Goal: Information Seeking & Learning: Compare options

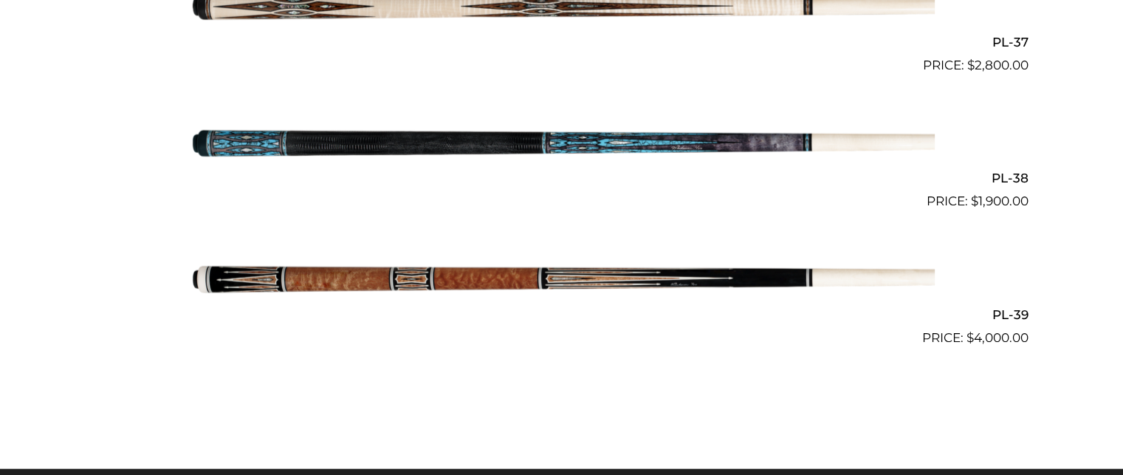
scroll to position [4208, 0]
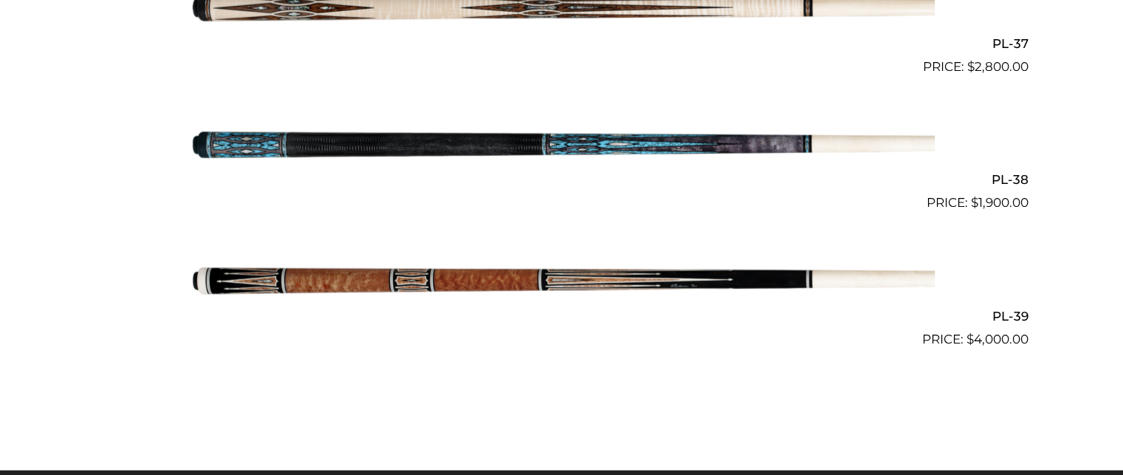
click at [564, 246] on img at bounding box center [562, 281] width 746 height 124
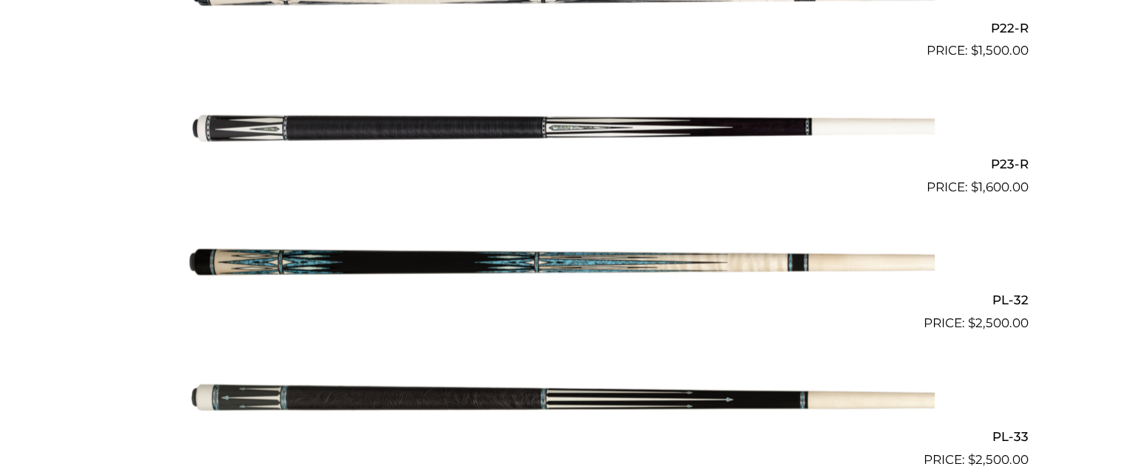
scroll to position [3412, 0]
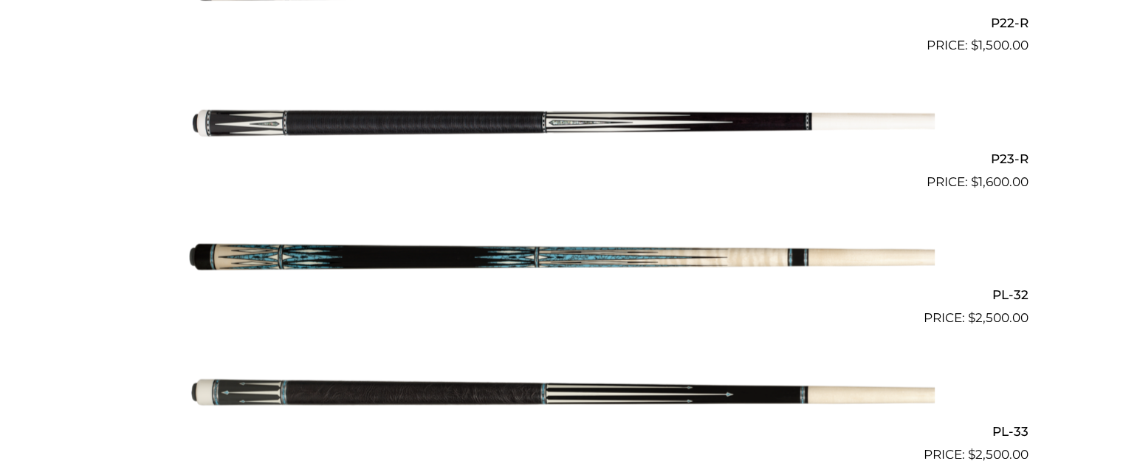
click at [561, 274] on img at bounding box center [562, 260] width 746 height 124
click at [600, 120] on img at bounding box center [562, 123] width 746 height 124
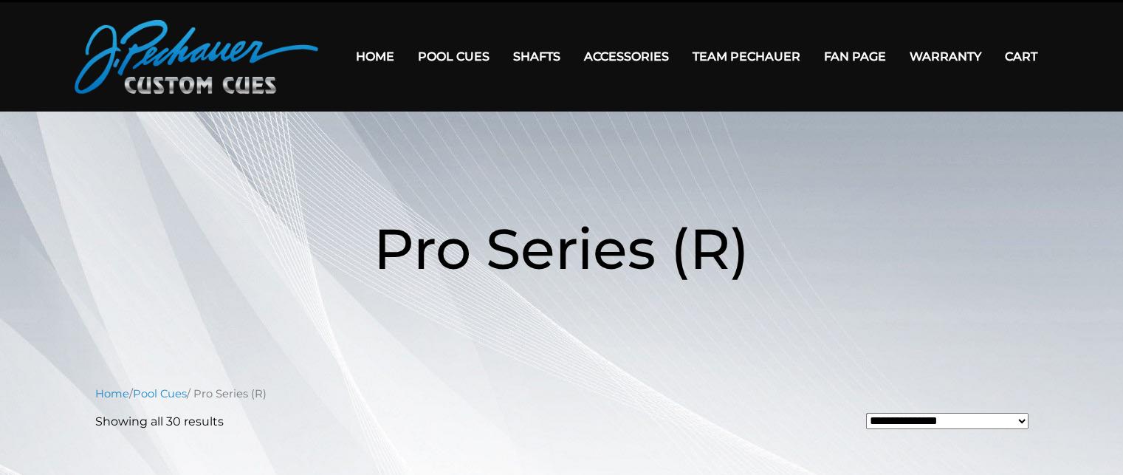
scroll to position [33, 0]
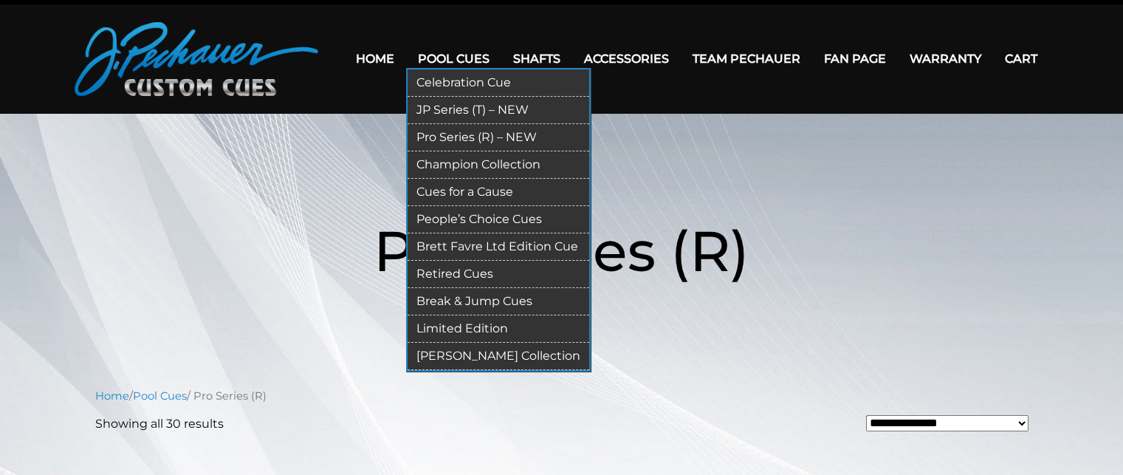
click at [484, 80] on link "Celebration Cue" at bounding box center [499, 82] width 182 height 27
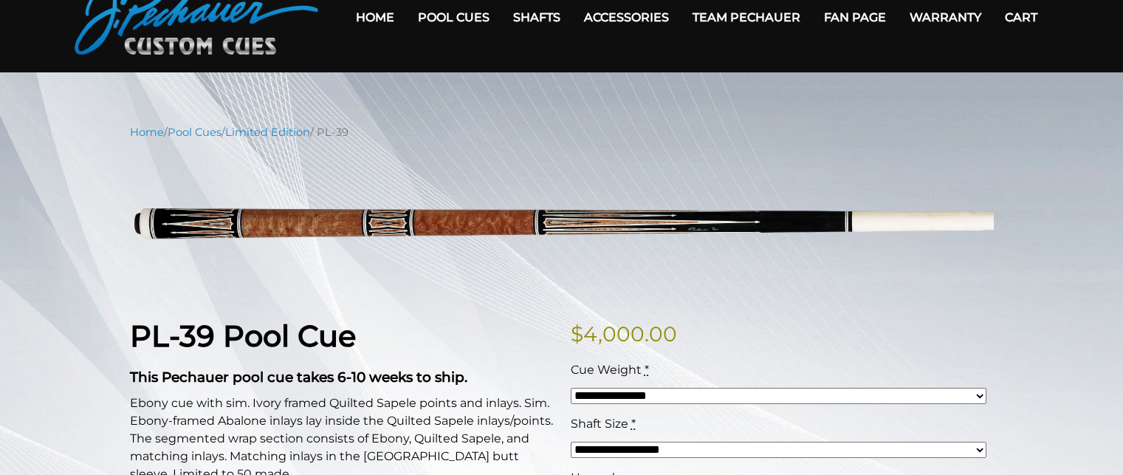
scroll to position [59, 0]
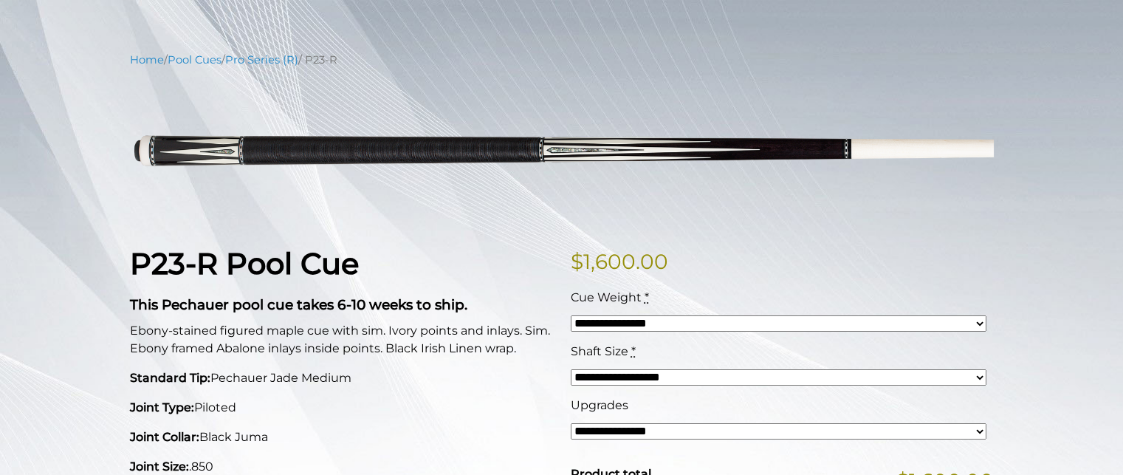
scroll to position [151, 0]
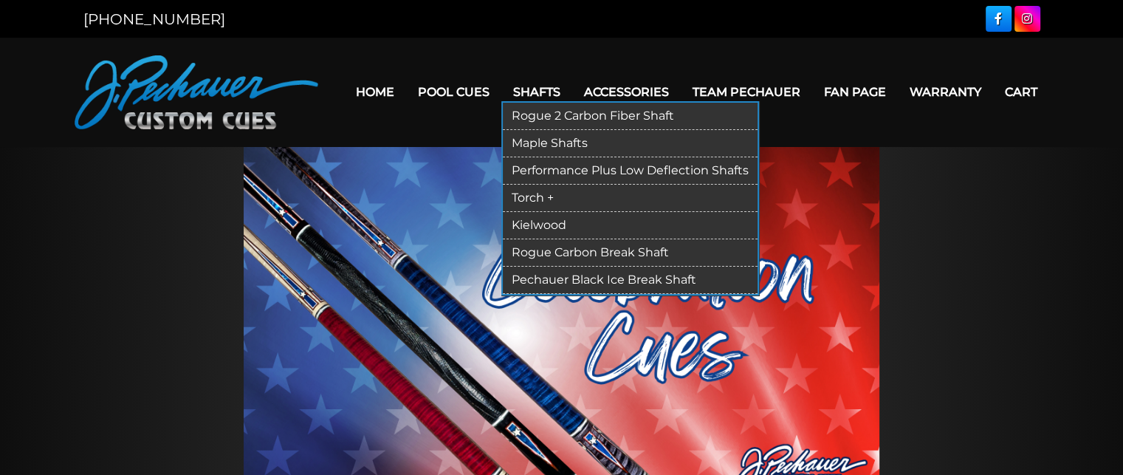
click at [563, 111] on link "Rogue 2 Carbon Fiber Shaft" at bounding box center [630, 116] width 255 height 27
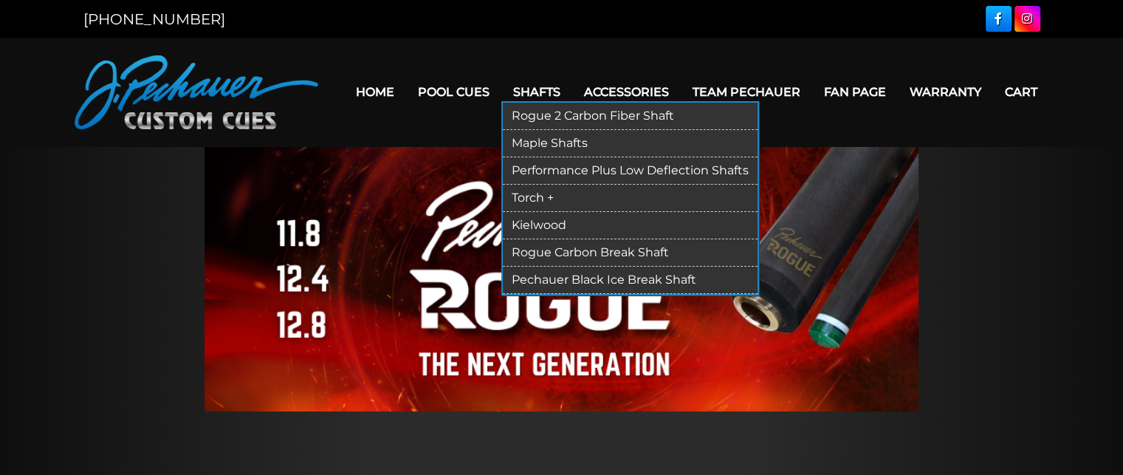
click at [609, 179] on link "Performance Plus Low Deflection Shafts" at bounding box center [630, 170] width 255 height 27
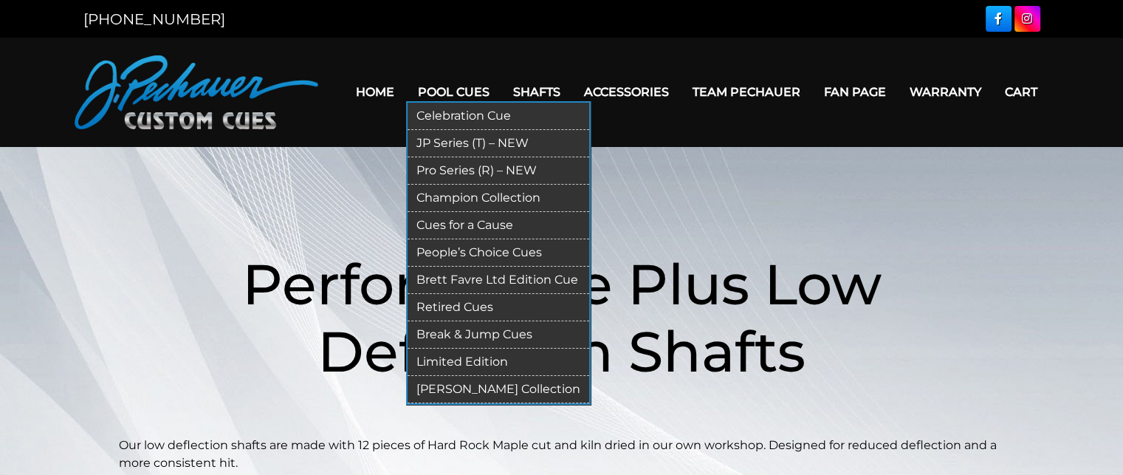
click at [458, 335] on link "Break & Jump Cues" at bounding box center [499, 334] width 182 height 27
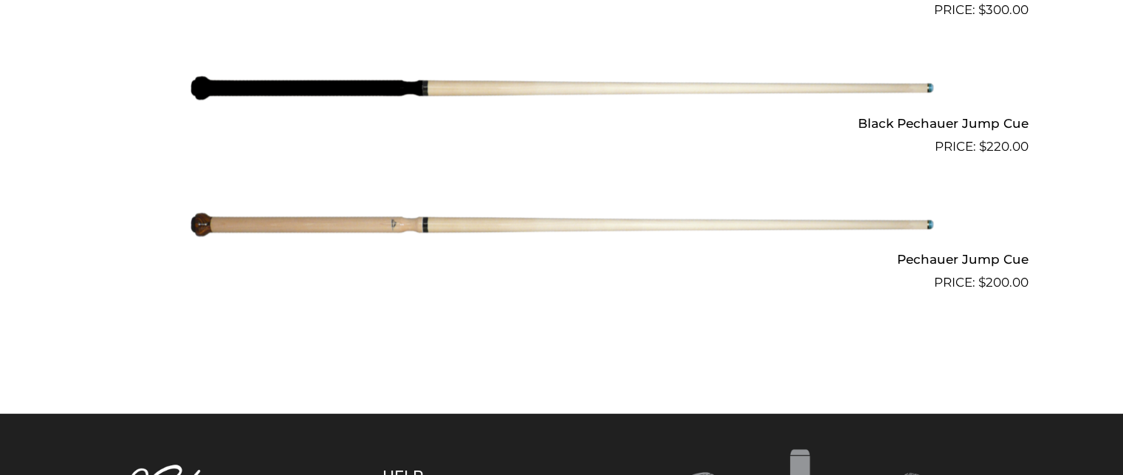
scroll to position [1388, 0]
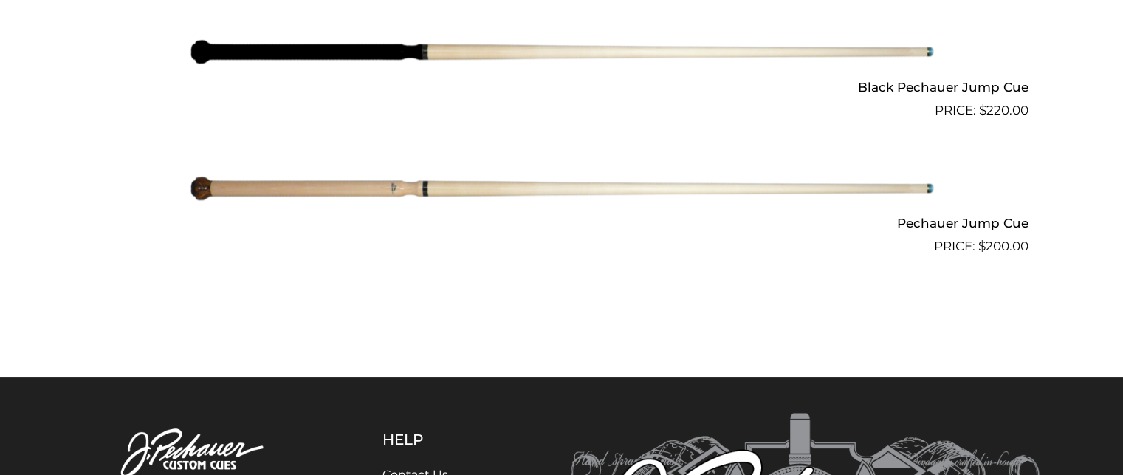
click at [561, 195] on img at bounding box center [562, 188] width 746 height 124
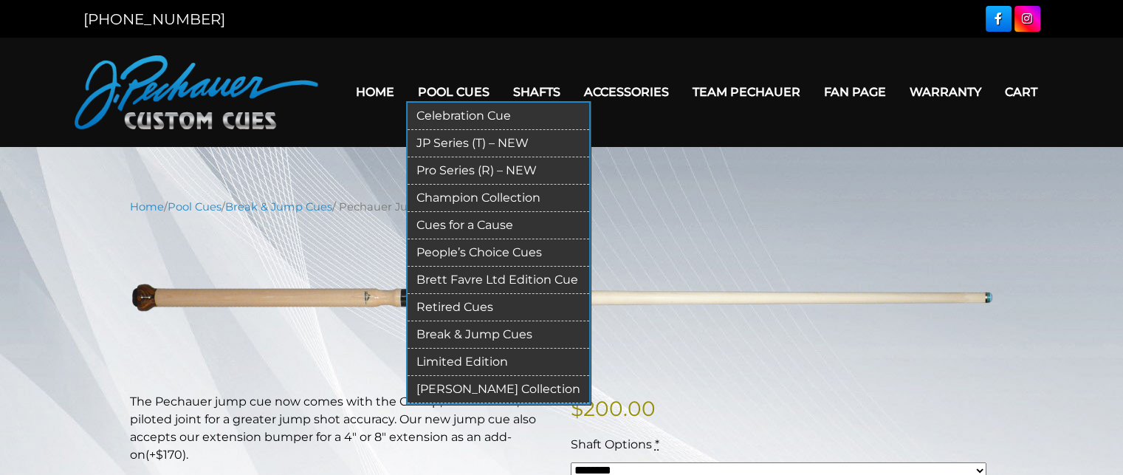
click at [466, 173] on link "Pro Series (R) – NEW" at bounding box center [499, 170] width 182 height 27
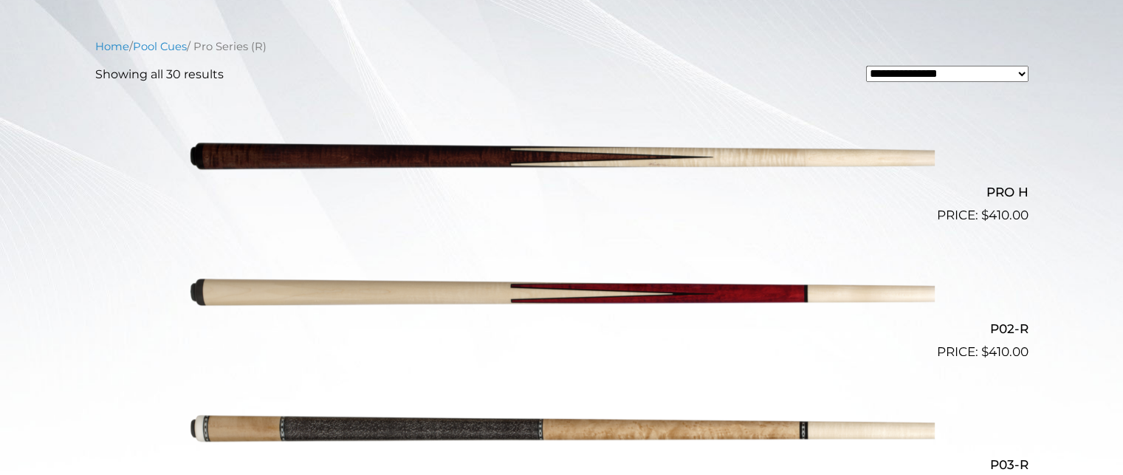
scroll to position [376, 0]
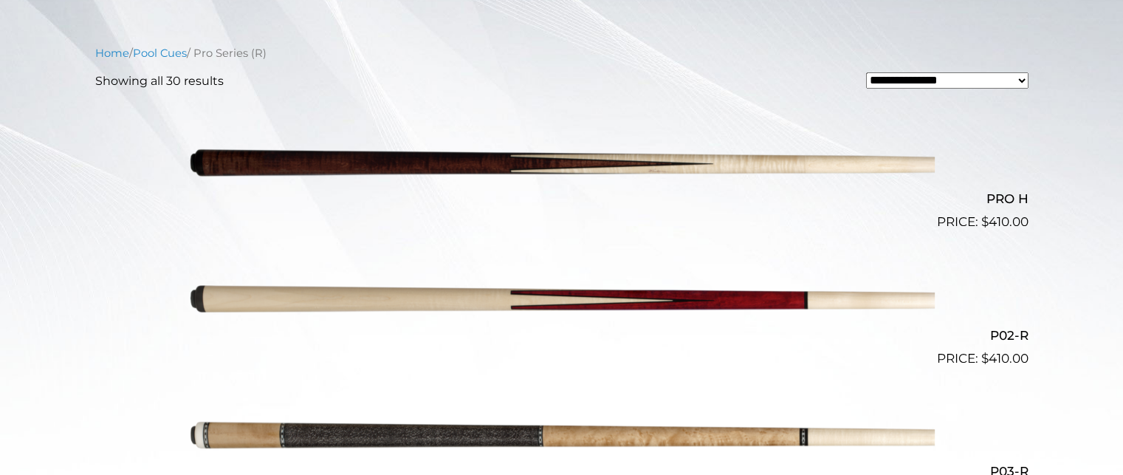
click at [517, 158] on img at bounding box center [562, 164] width 746 height 124
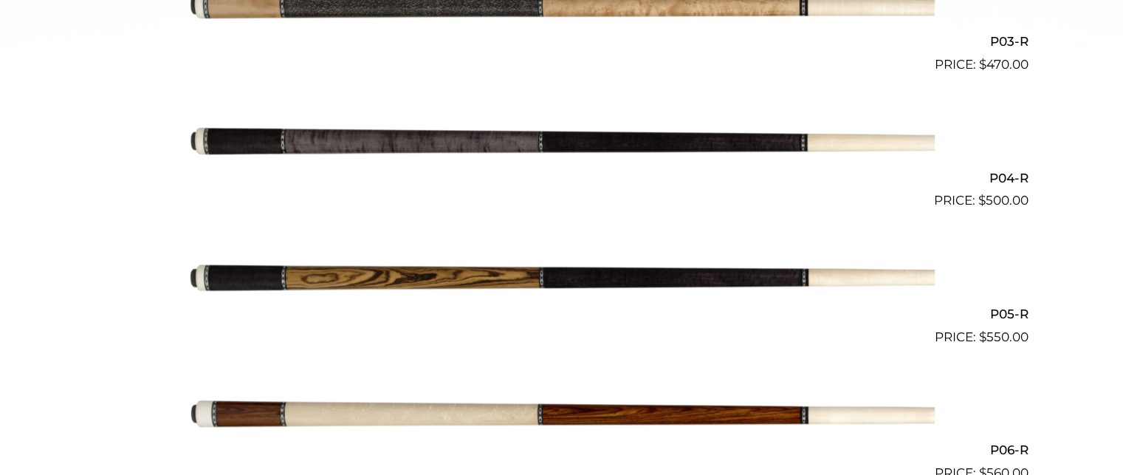
scroll to position [781, 0]
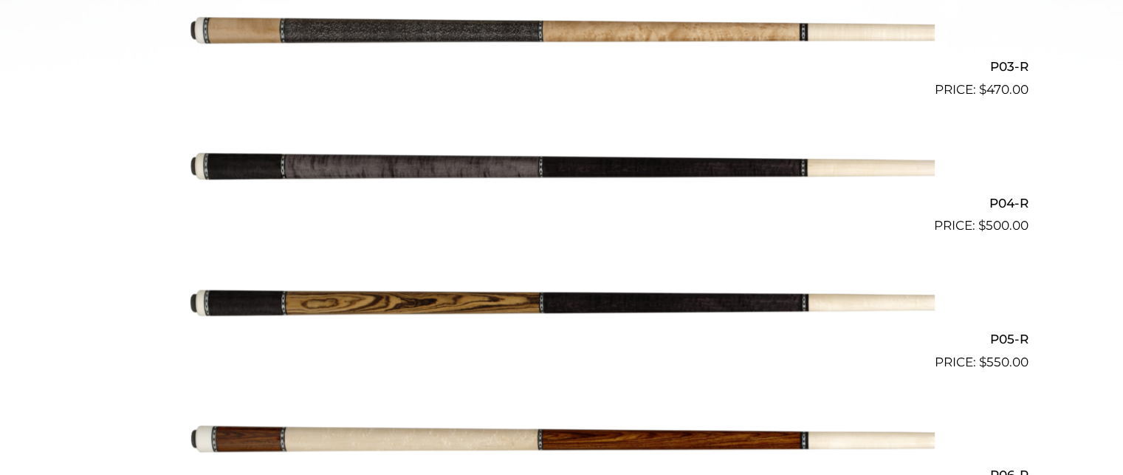
click at [448, 120] on img at bounding box center [562, 168] width 746 height 124
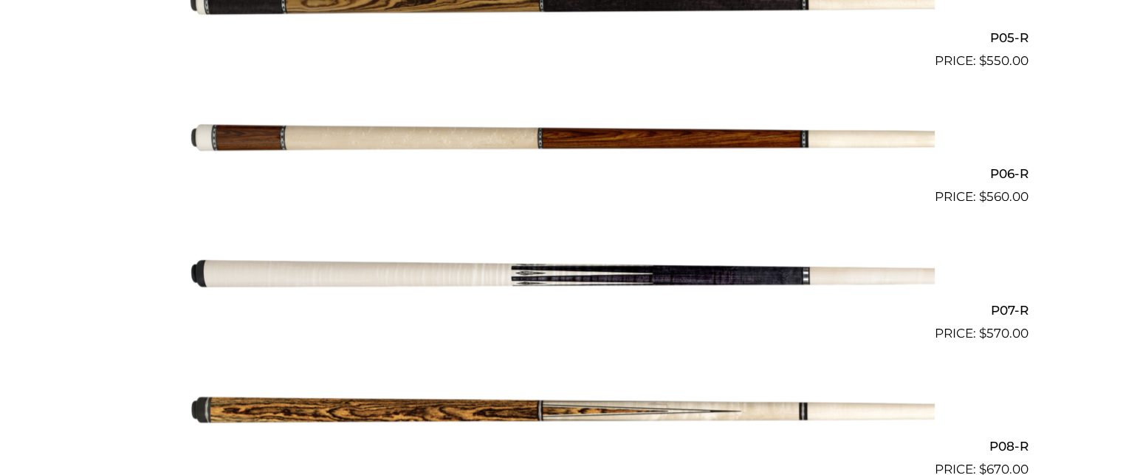
scroll to position [1077, 0]
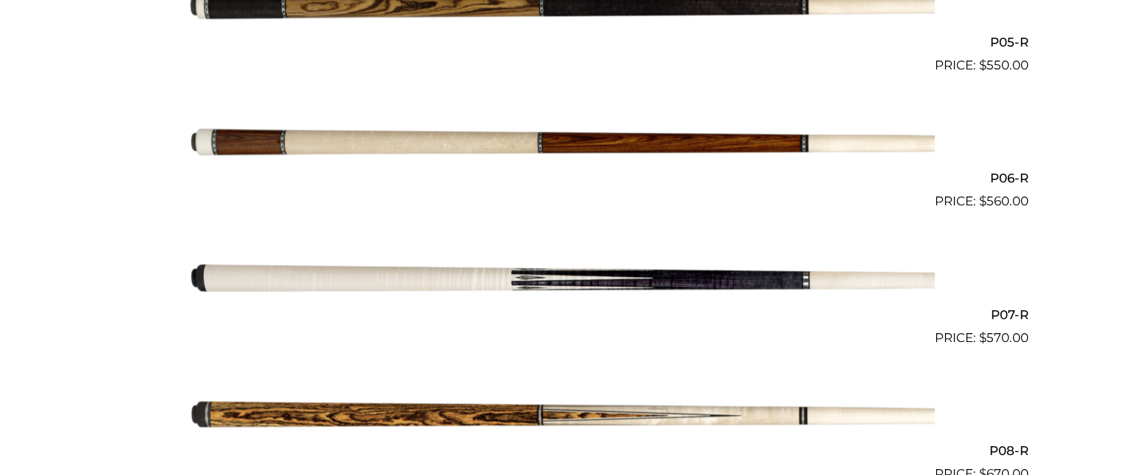
click at [544, 143] on img at bounding box center [562, 143] width 746 height 124
click at [544, 140] on img at bounding box center [562, 143] width 746 height 124
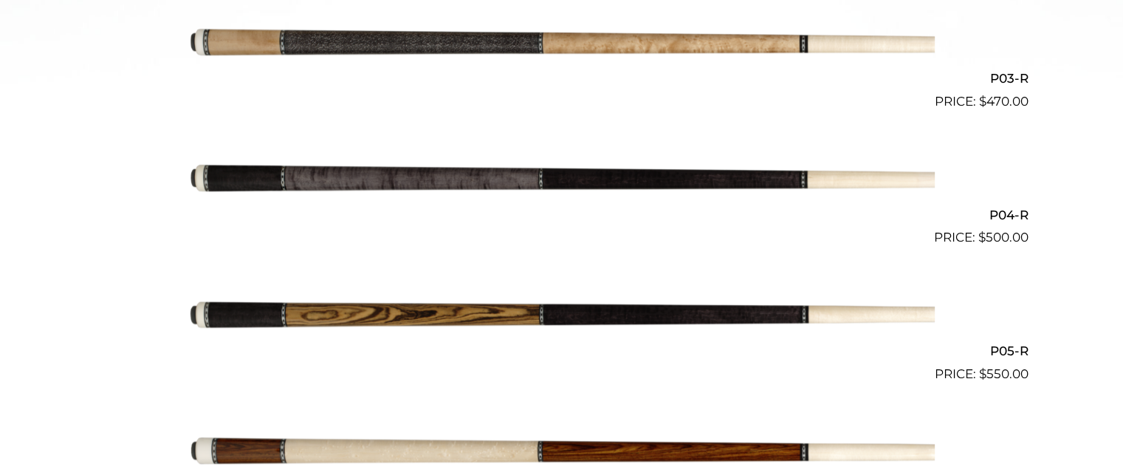
scroll to position [760, 0]
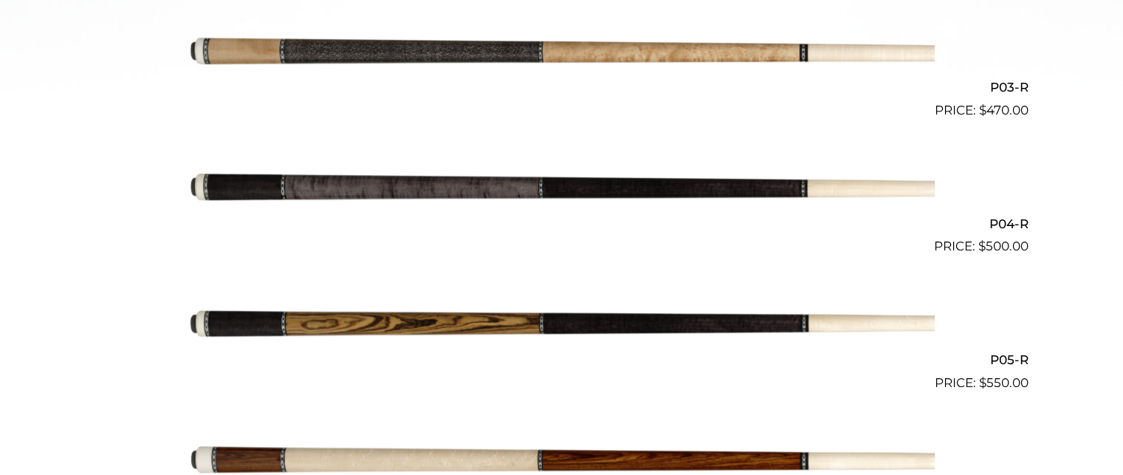
click at [454, 191] on img at bounding box center [562, 188] width 746 height 124
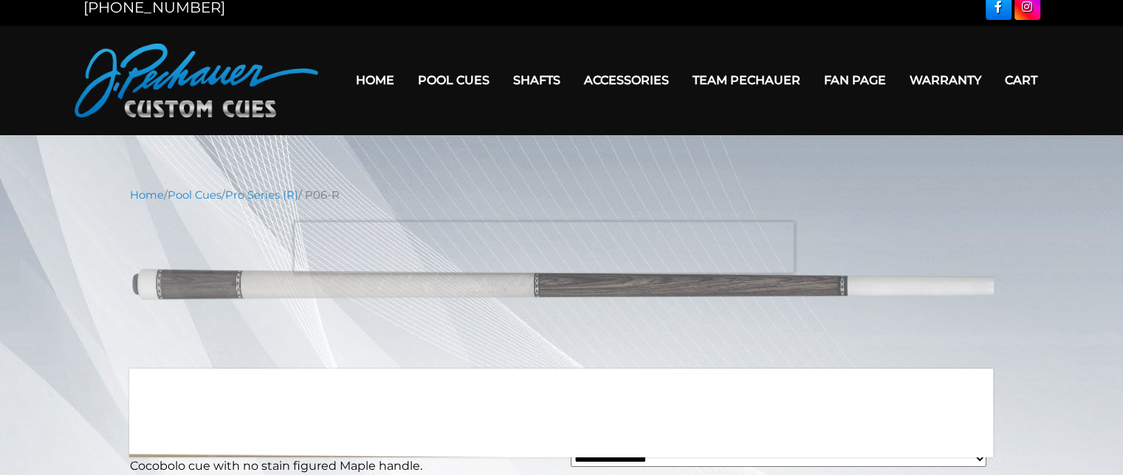
scroll to position [4, 0]
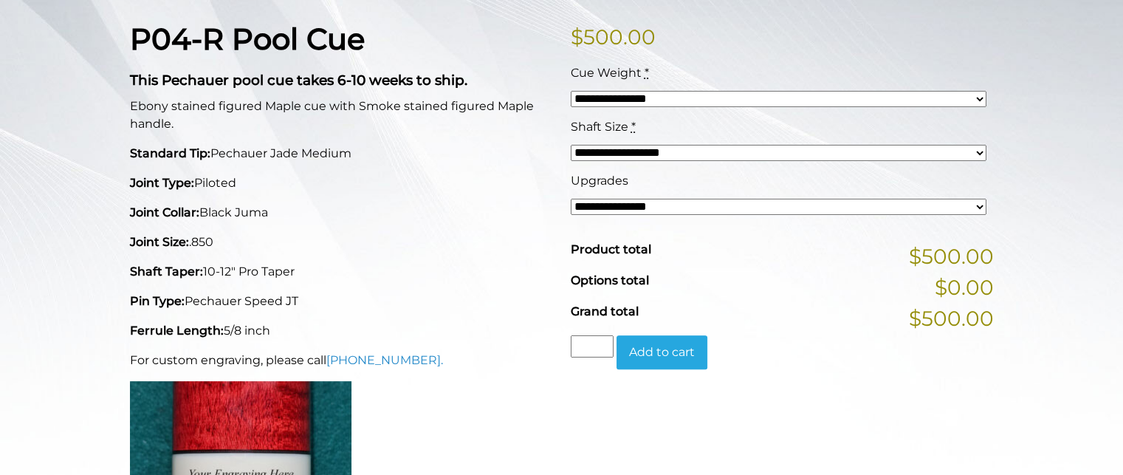
scroll to position [335, 0]
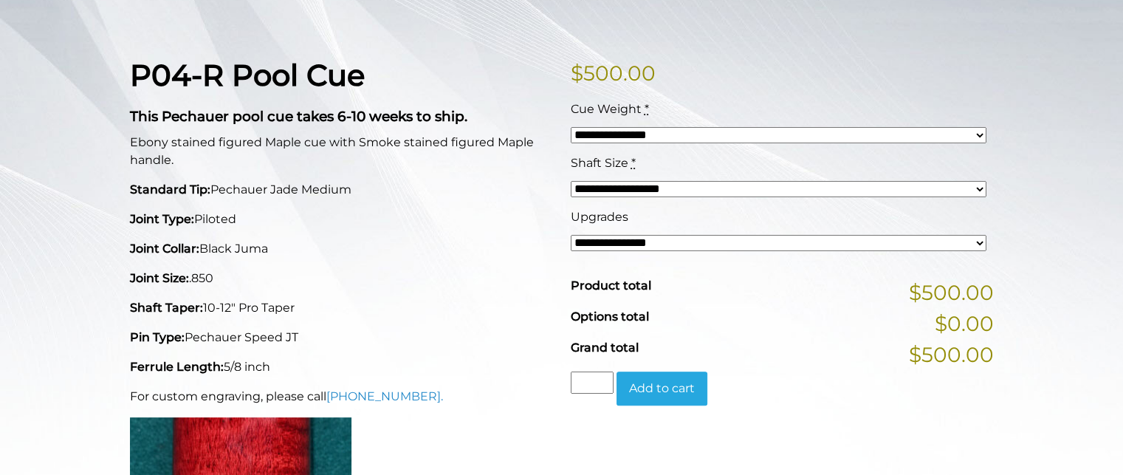
drag, startPoint x: 205, startPoint y: 132, endPoint x: 338, endPoint y: 298, distance: 212.8
click at [338, 298] on div "P04-R Pool Cue This Pechauer pool cue takes 6-10 weeks to ship. Ebony stained f…" at bounding box center [341, 331] width 441 height 546
click at [338, 299] on p "Shaft Taper: 10-12" Pro Taper" at bounding box center [341, 308] width 423 height 18
drag, startPoint x: 219, startPoint y: 138, endPoint x: 310, endPoint y: 308, distance: 193.0
click at [310, 308] on div "P04-R Pool Cue This Pechauer pool cue takes 6-10 weeks to ship. Ebony stained f…" at bounding box center [341, 331] width 441 height 546
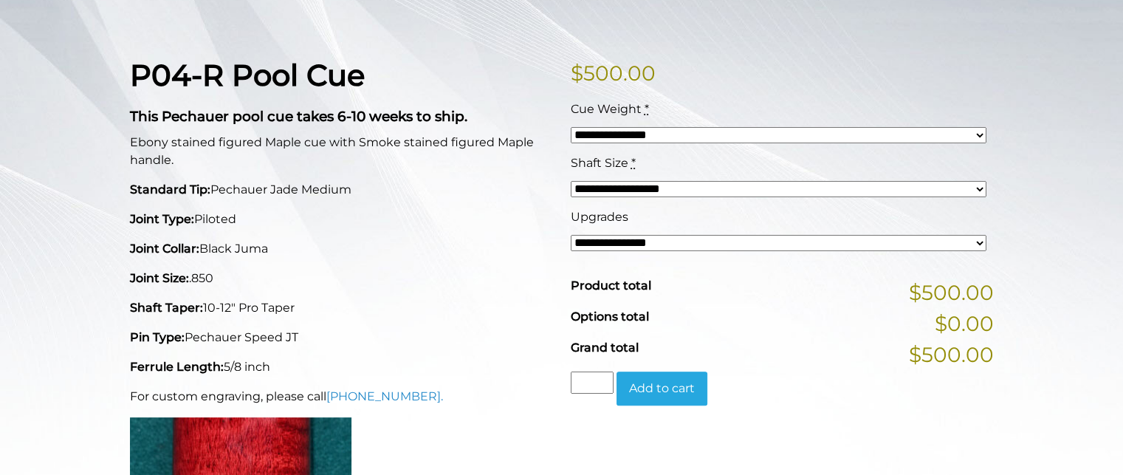
click at [310, 308] on p "Shaft Taper: 10-12" Pro Taper" at bounding box center [341, 308] width 423 height 18
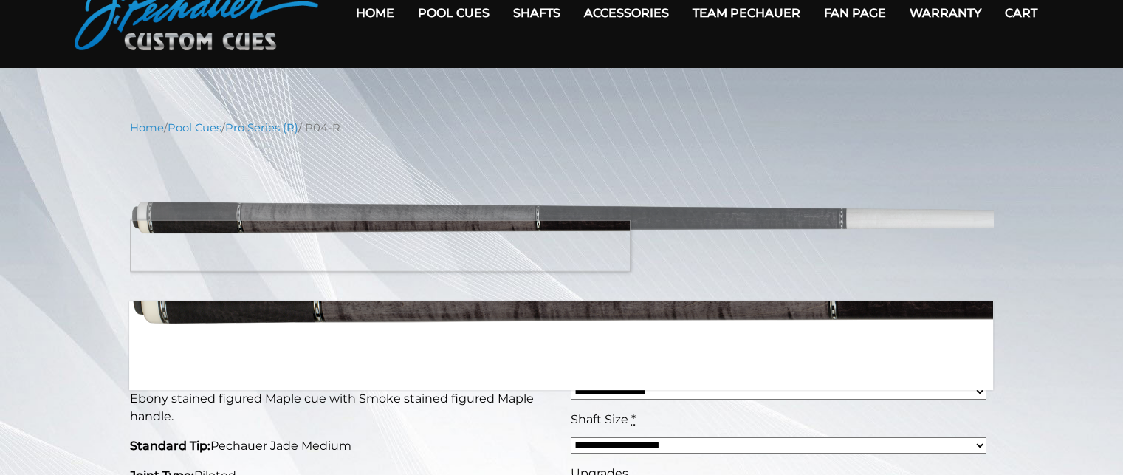
scroll to position [78, 0]
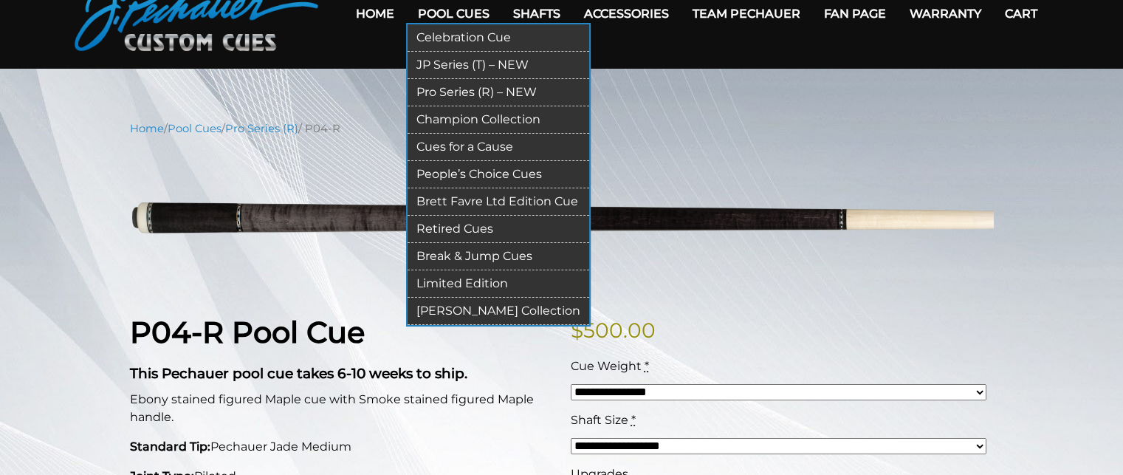
click at [460, 66] on link "JP Series (T) – NEW" at bounding box center [499, 65] width 182 height 27
click at [460, 64] on link "JP Series (T) – NEW" at bounding box center [499, 65] width 182 height 27
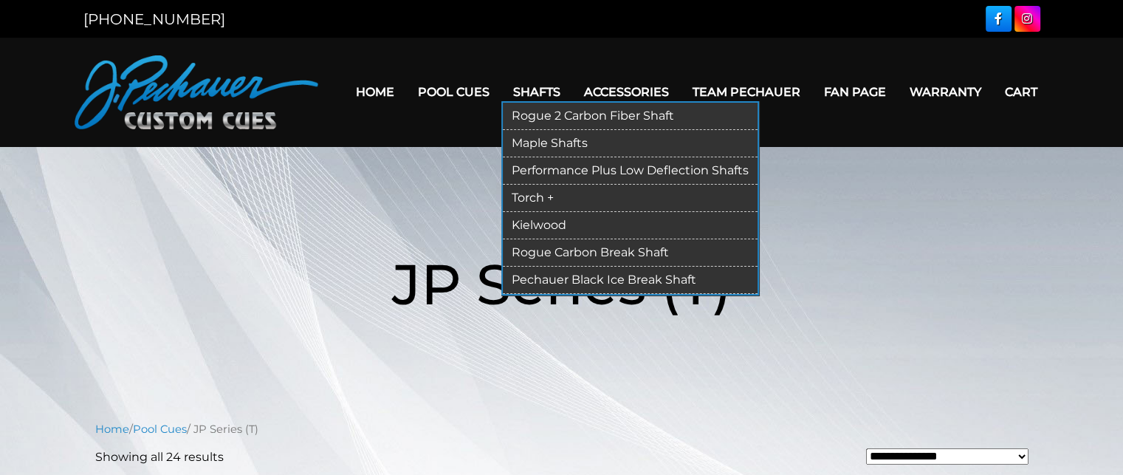
click at [524, 114] on link "Rogue 2 Carbon Fiber Shaft" at bounding box center [630, 116] width 255 height 27
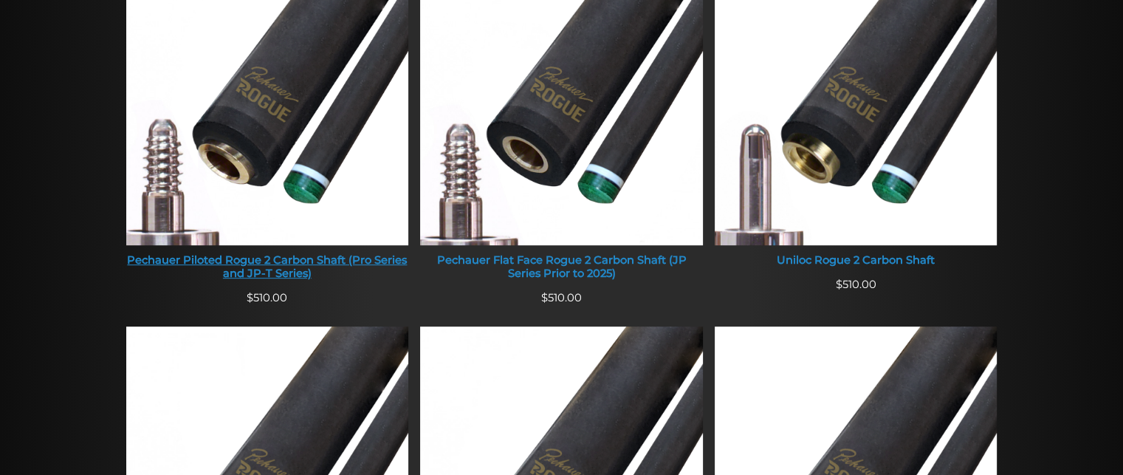
scroll to position [691, 0]
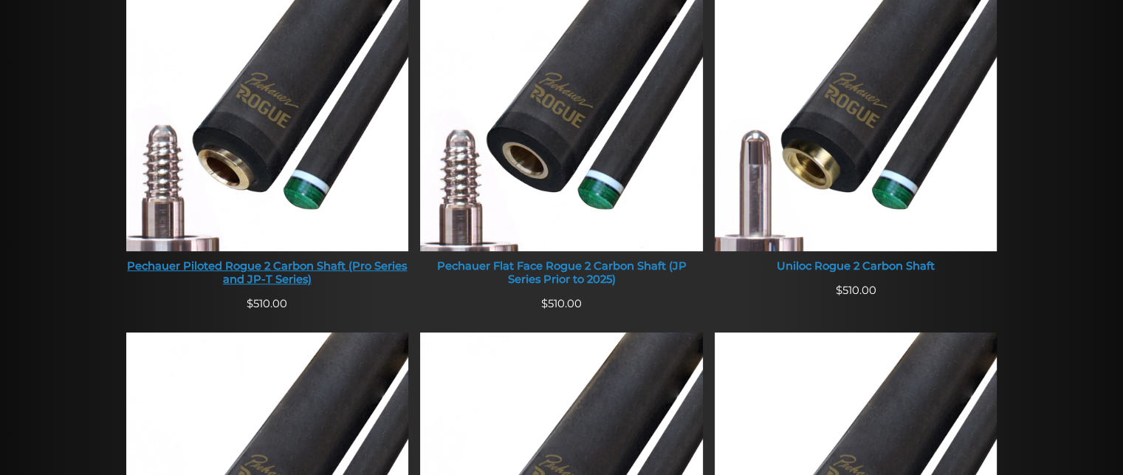
click at [332, 137] on img at bounding box center [267, 101] width 283 height 301
click at [332, 135] on img at bounding box center [267, 101] width 283 height 301
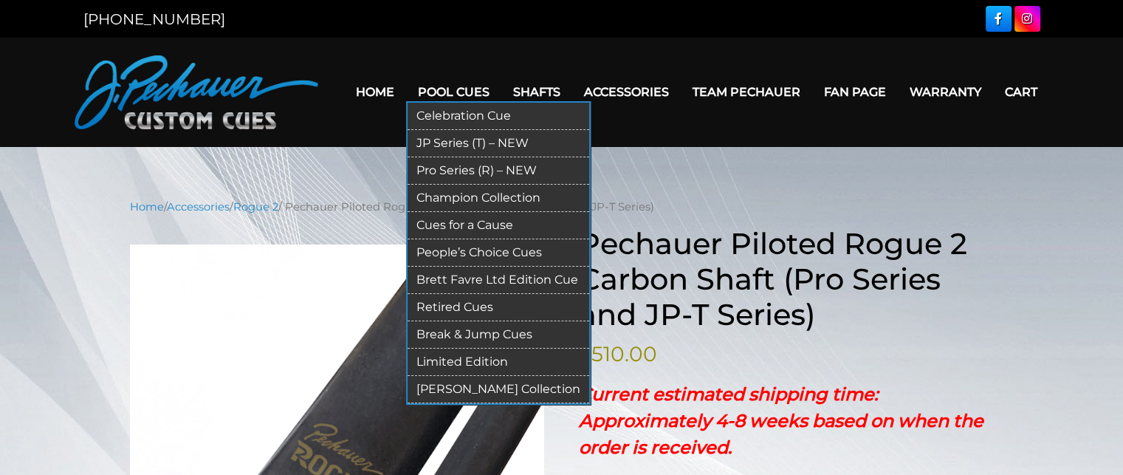
click at [464, 137] on link "JP Series (T) – NEW" at bounding box center [499, 143] width 182 height 27
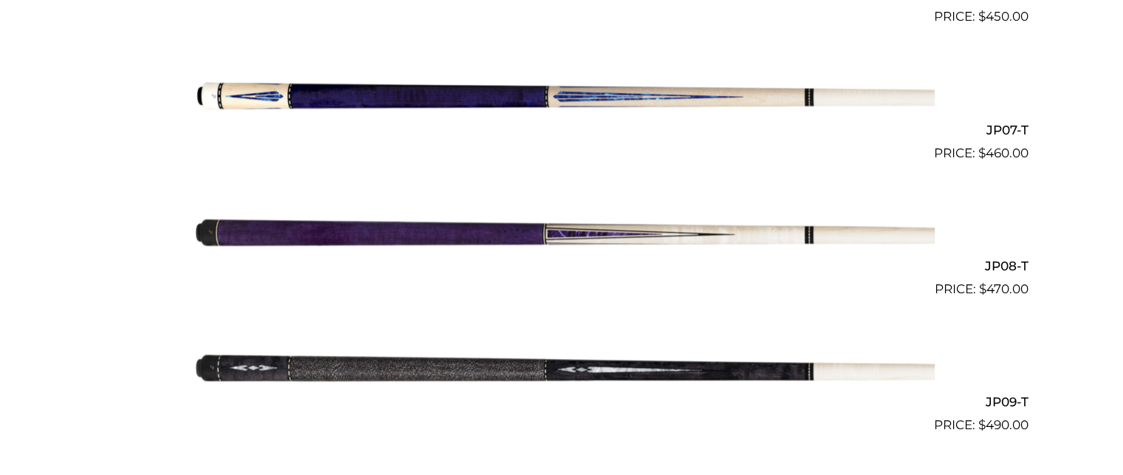
scroll to position [1266, 0]
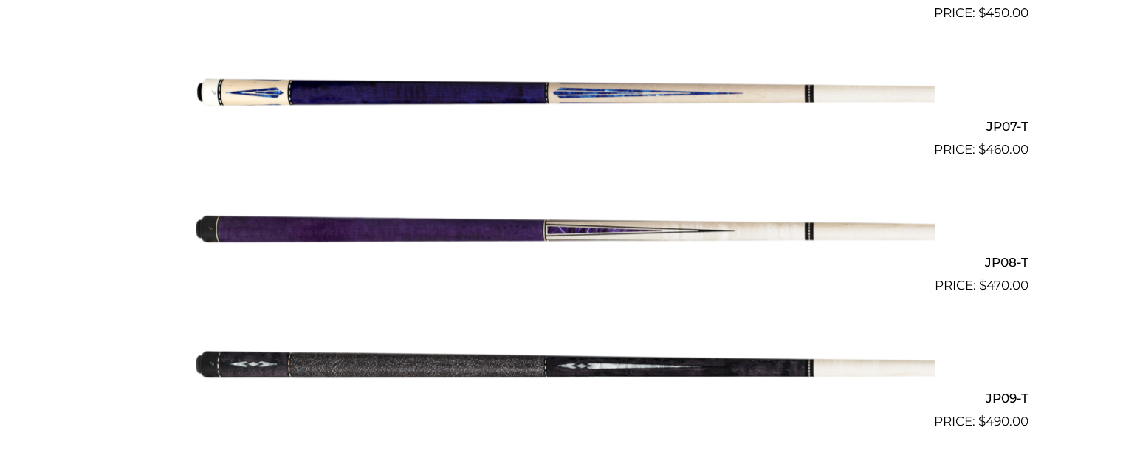
click at [524, 234] on img at bounding box center [562, 227] width 746 height 124
click at [521, 227] on img at bounding box center [562, 227] width 746 height 124
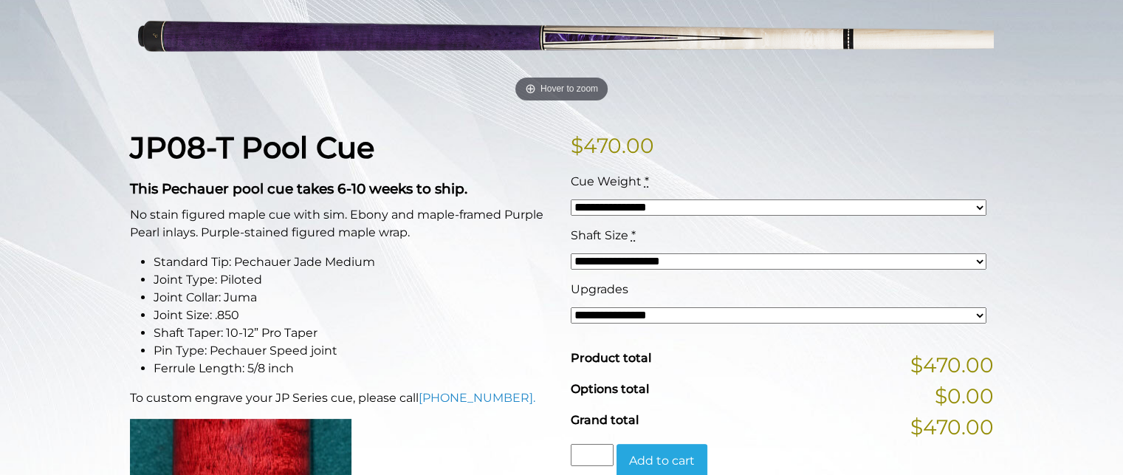
scroll to position [261, 0]
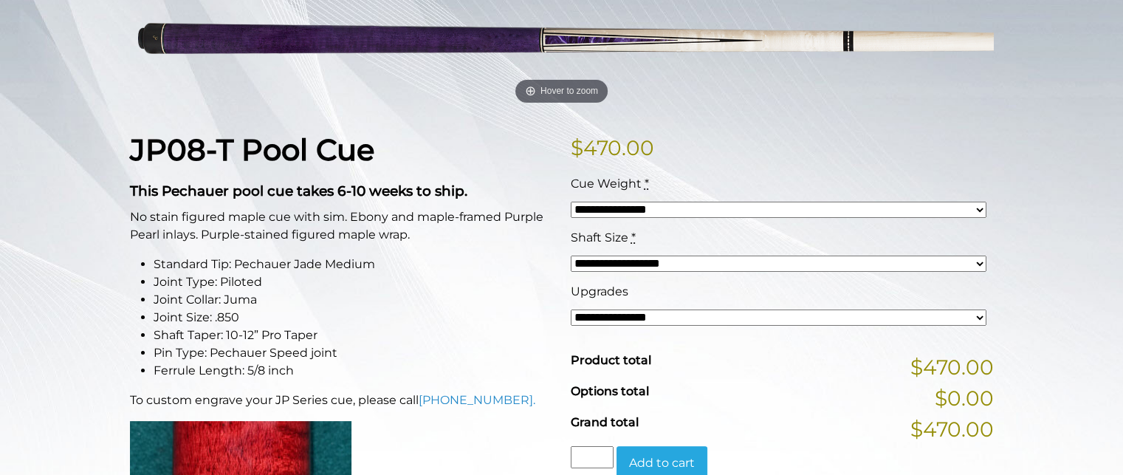
click at [674, 318] on select "**********" at bounding box center [779, 317] width 416 height 16
select select "*****"
click at [571, 309] on select "**********" at bounding box center [779, 317] width 416 height 16
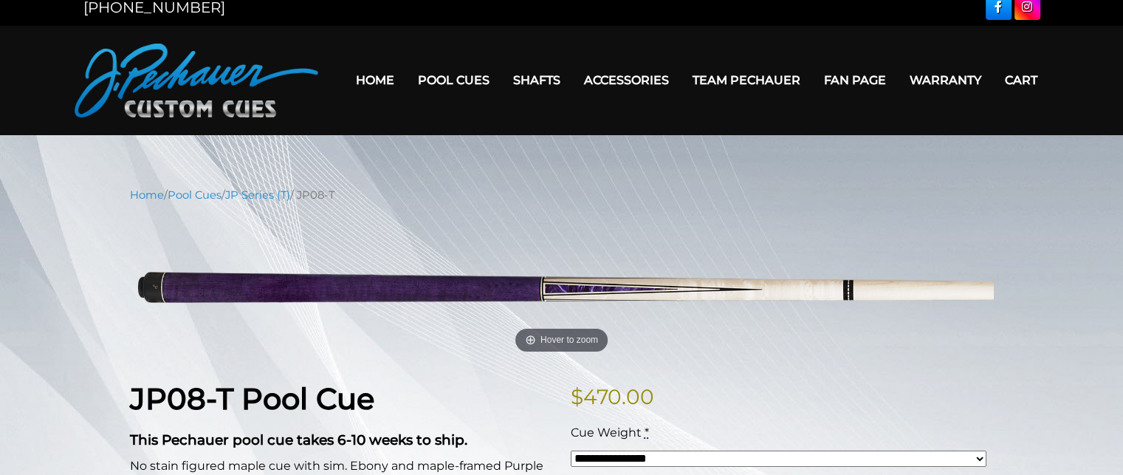
scroll to position [4, 0]
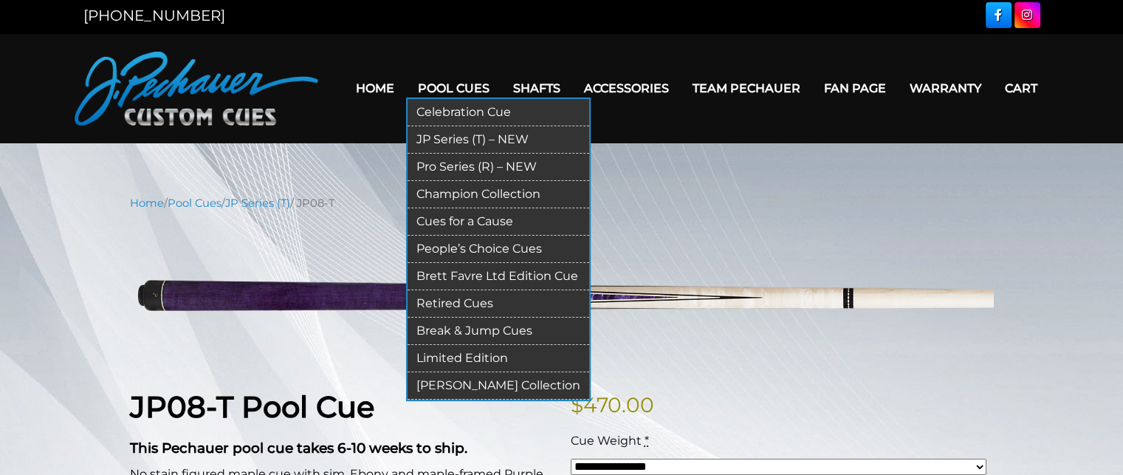
click at [446, 165] on link "Pro Series (R) – NEW" at bounding box center [499, 167] width 182 height 27
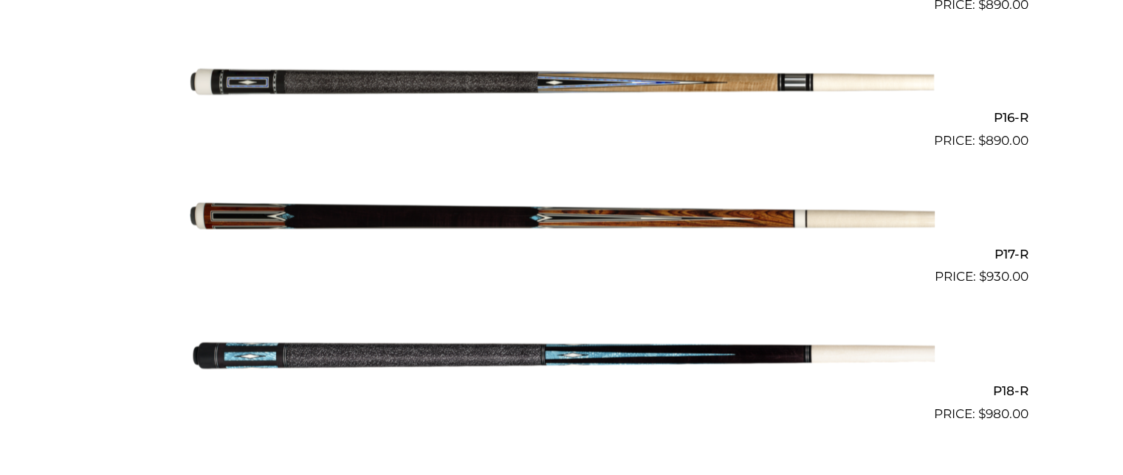
scroll to position [2504, 0]
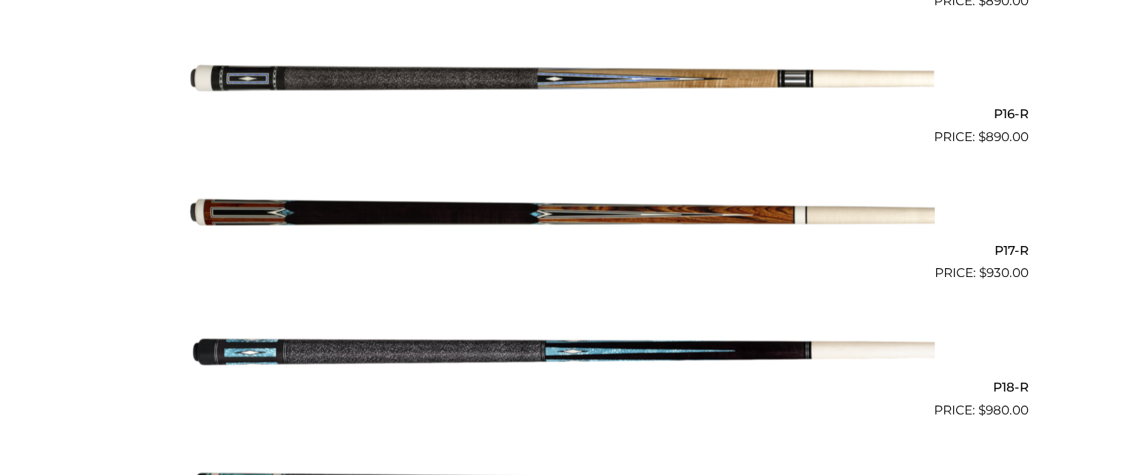
click at [515, 200] on img at bounding box center [562, 215] width 746 height 124
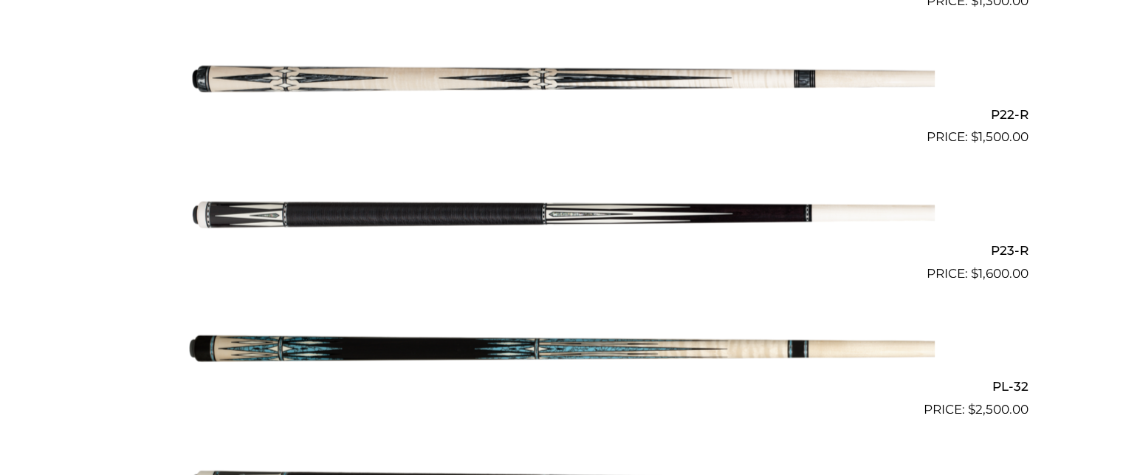
scroll to position [3326, 0]
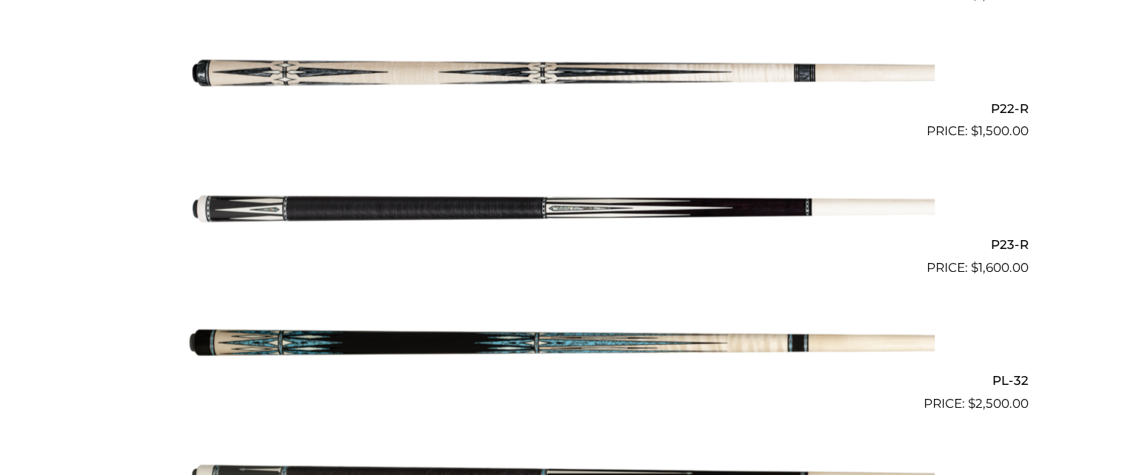
click at [479, 343] on img at bounding box center [562, 346] width 746 height 124
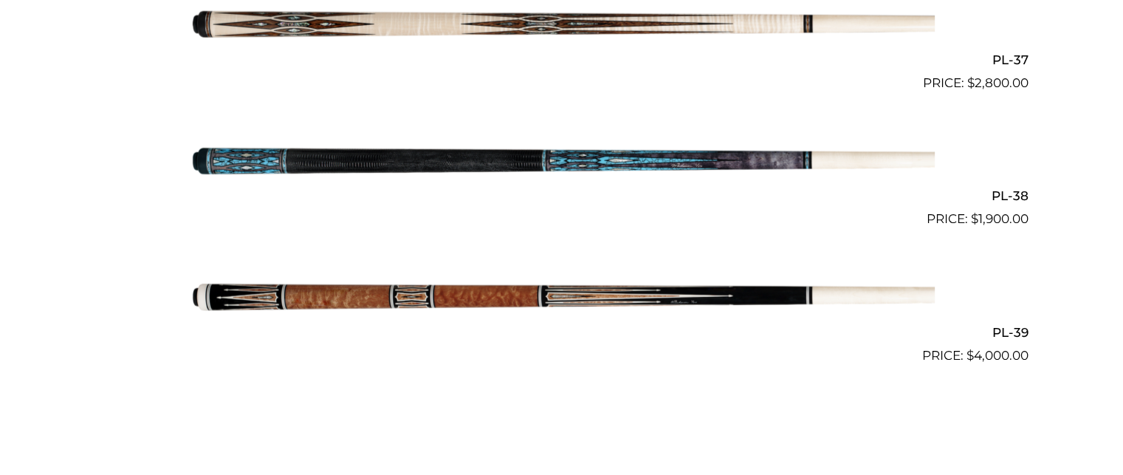
scroll to position [4207, 0]
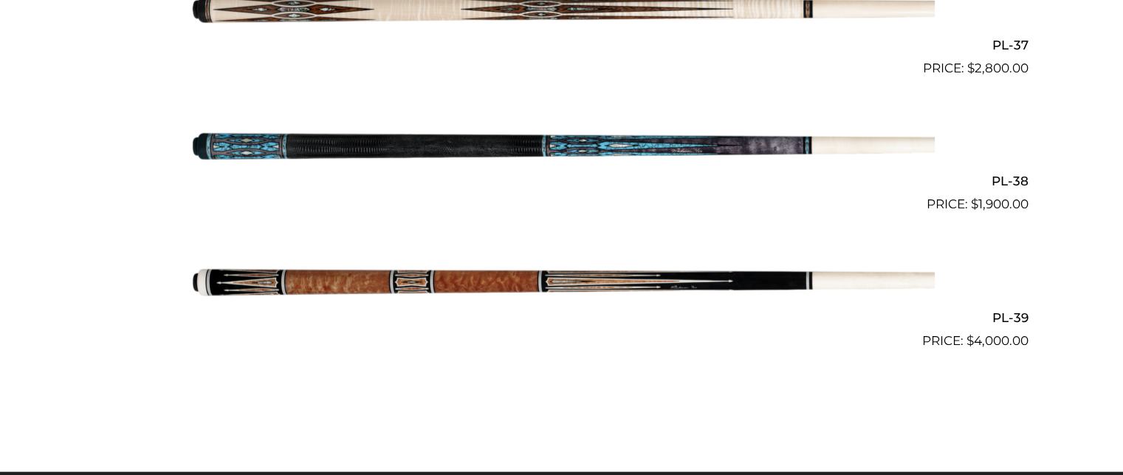
click at [505, 147] on img at bounding box center [562, 146] width 746 height 124
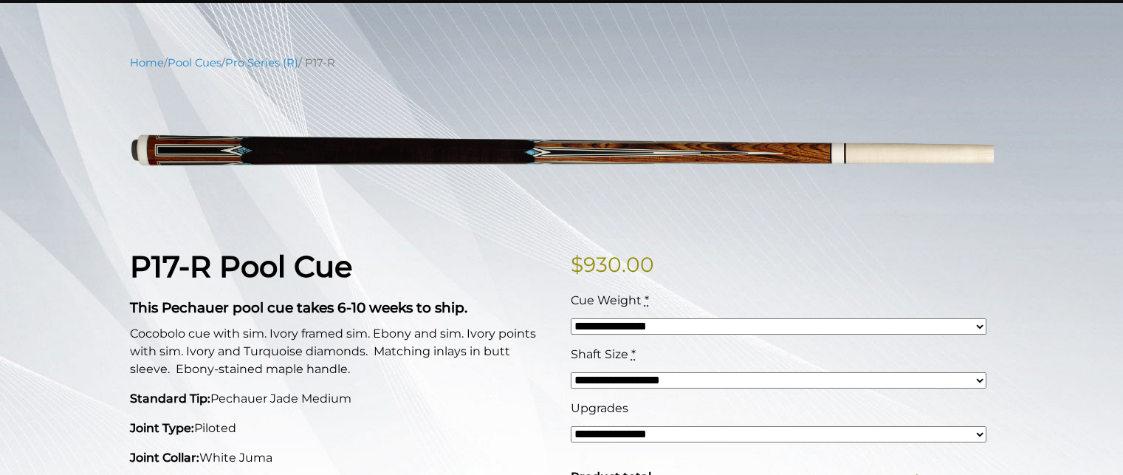
scroll to position [149, 0]
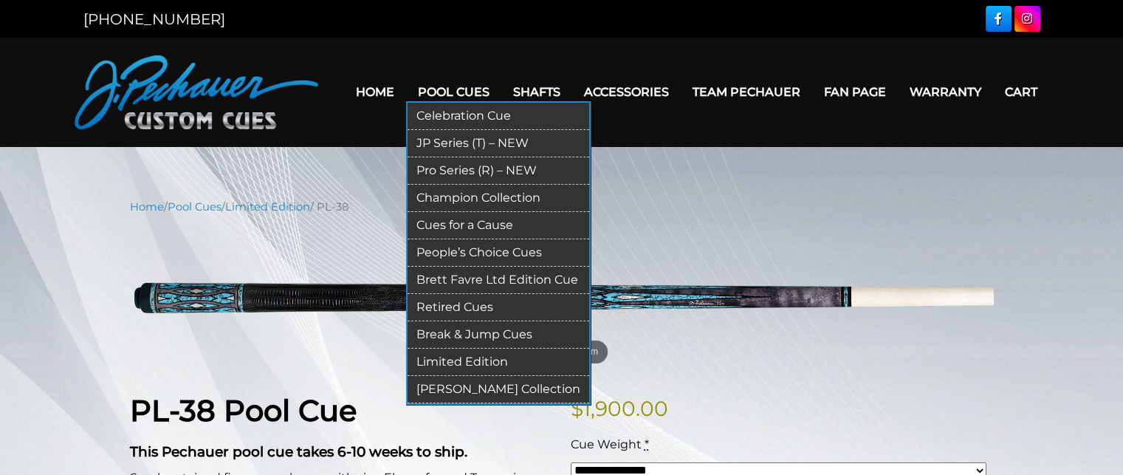
click at [448, 354] on link "Limited Edition" at bounding box center [499, 362] width 182 height 27
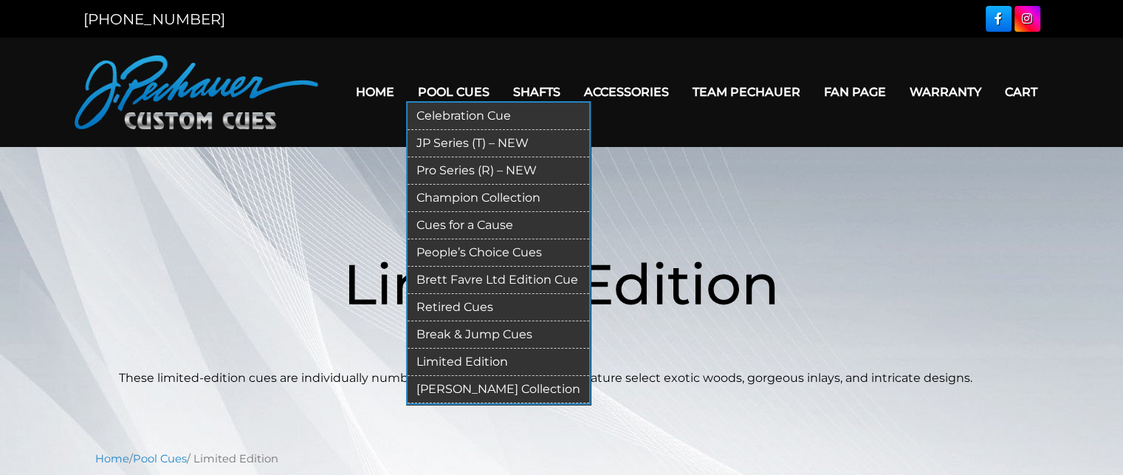
click at [471, 170] on link "Pro Series (R) – NEW" at bounding box center [499, 170] width 182 height 27
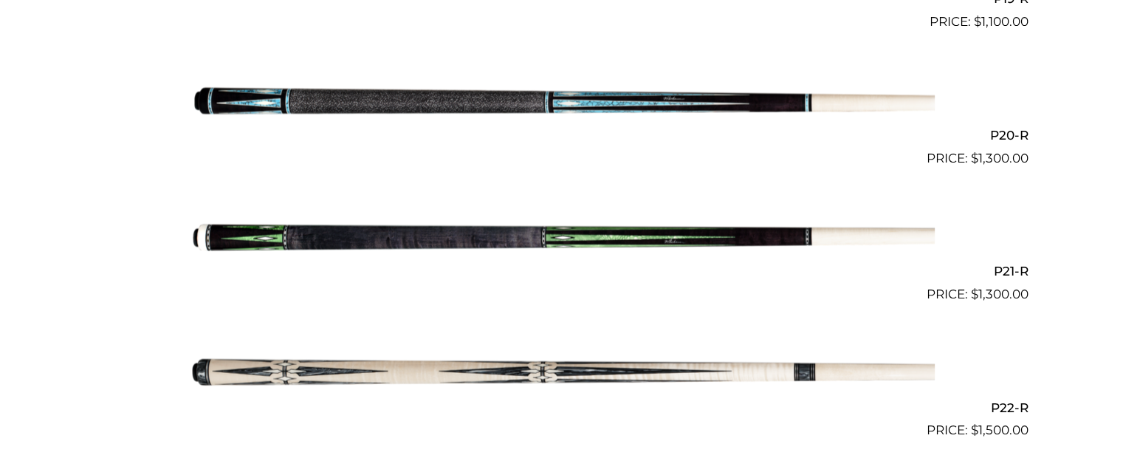
scroll to position [3119, 0]
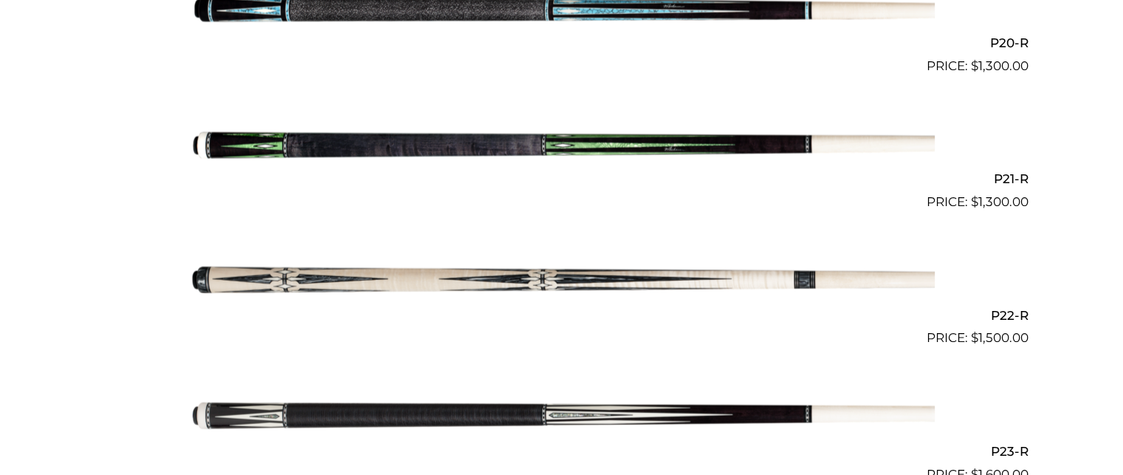
click at [532, 144] on img at bounding box center [562, 144] width 746 height 124
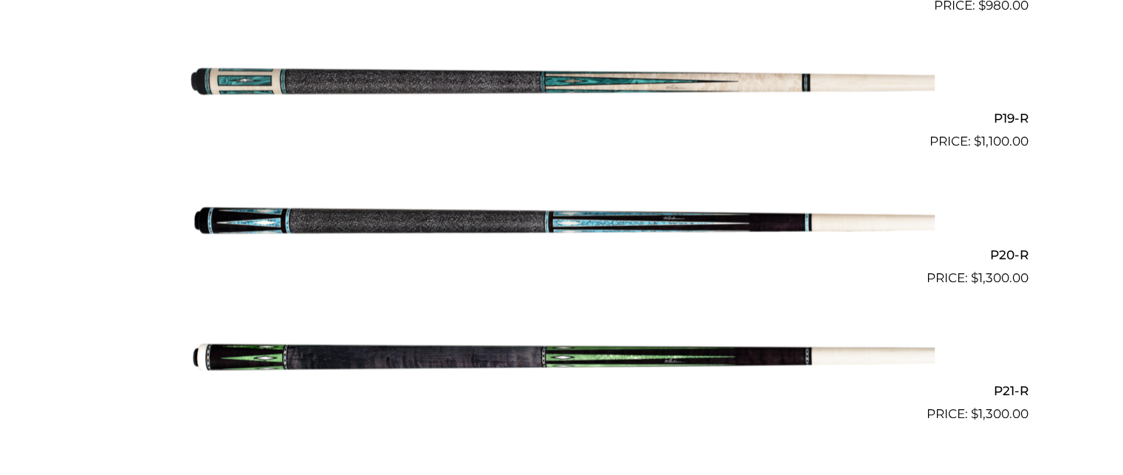
scroll to position [2901, 0]
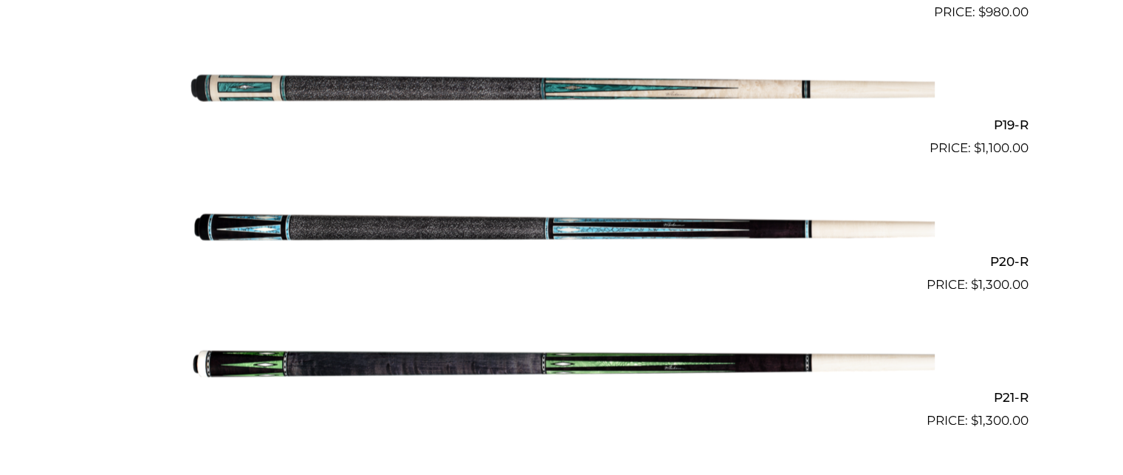
click at [537, 227] on img at bounding box center [562, 226] width 746 height 124
click img
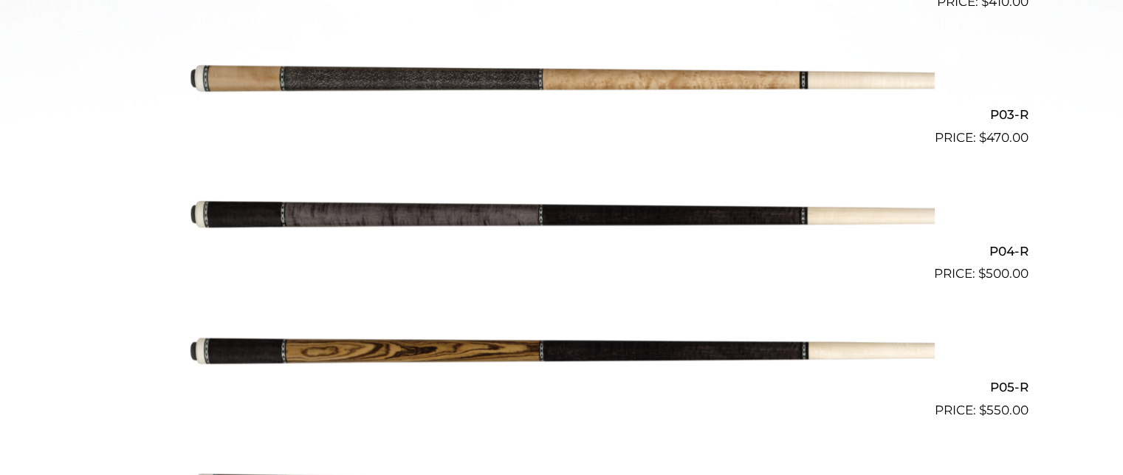
scroll to position [730, 0]
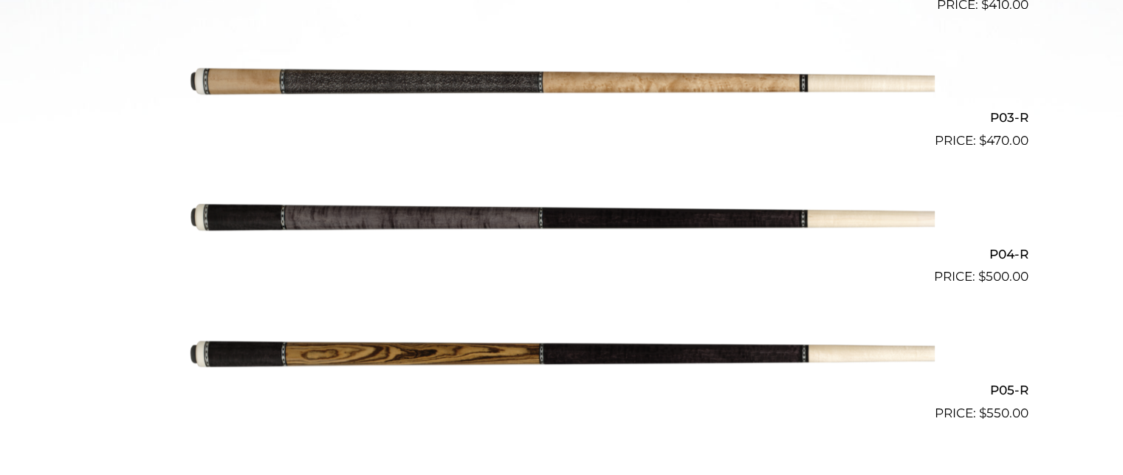
click img
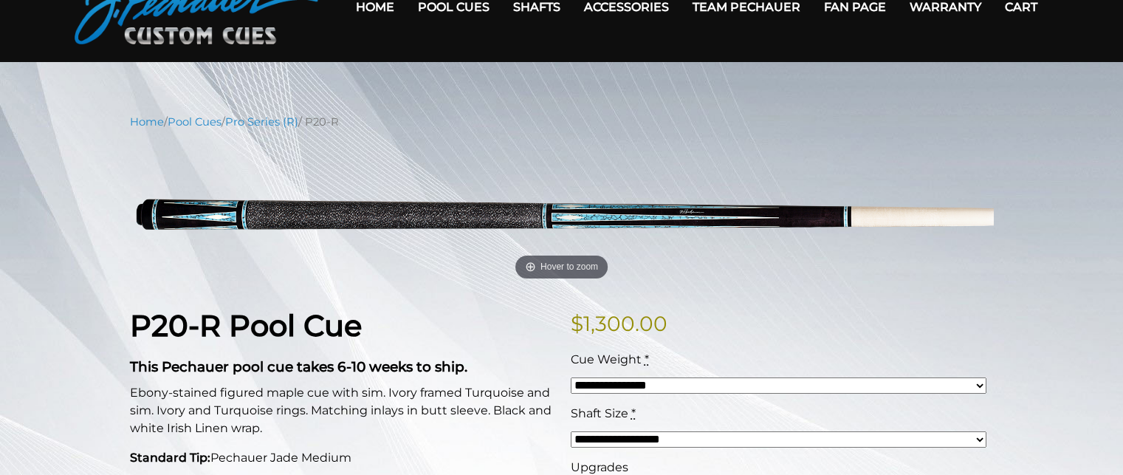
scroll to position [83, 0]
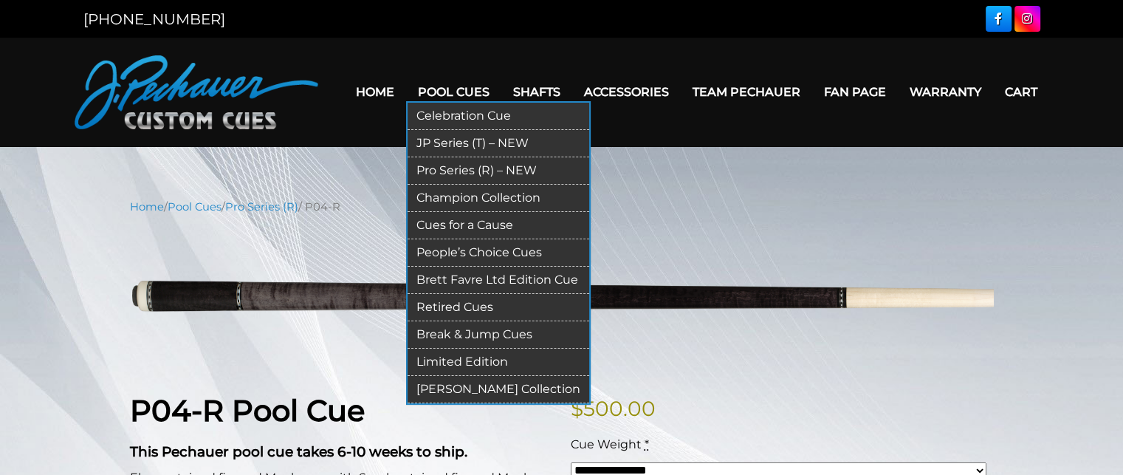
click at [477, 334] on link "Break & Jump Cues" at bounding box center [499, 334] width 182 height 27
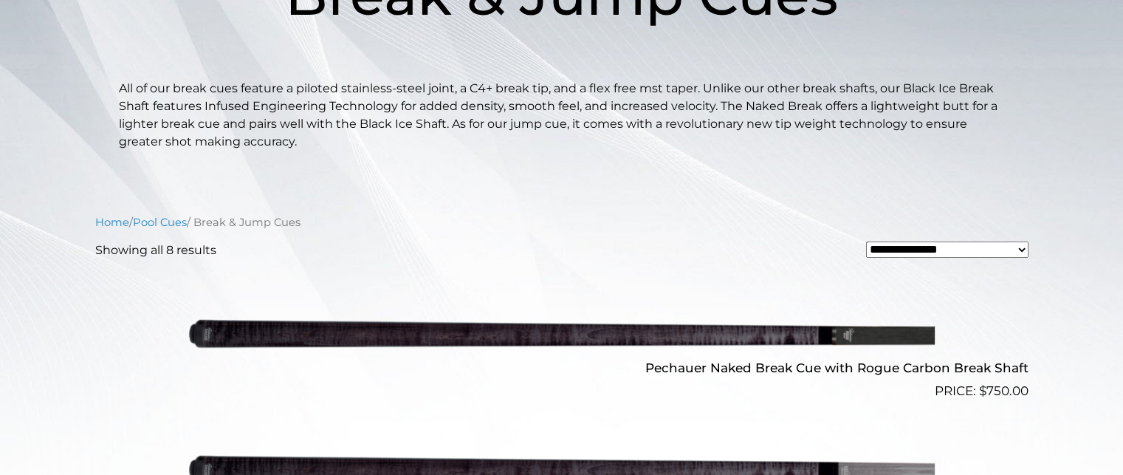
scroll to position [323, 0]
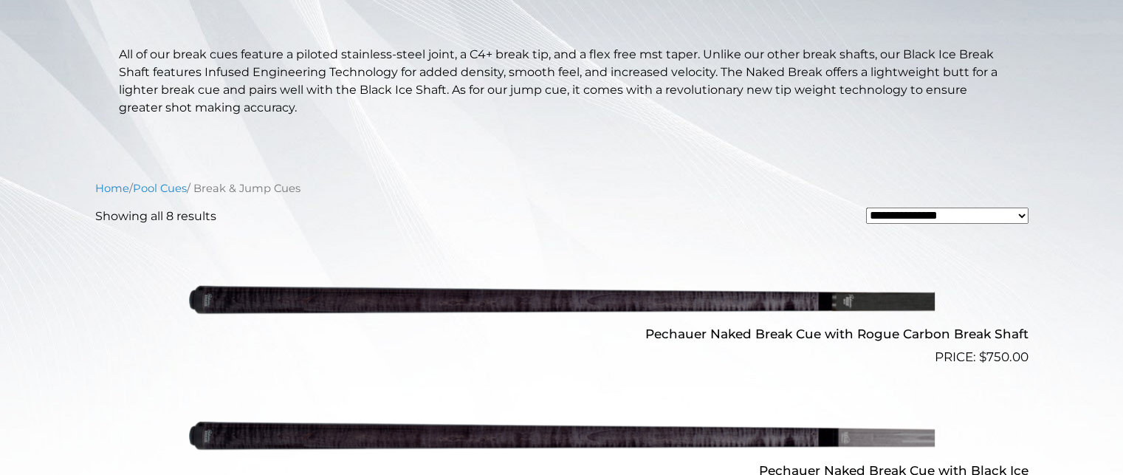
click at [556, 309] on img at bounding box center [562, 299] width 746 height 124
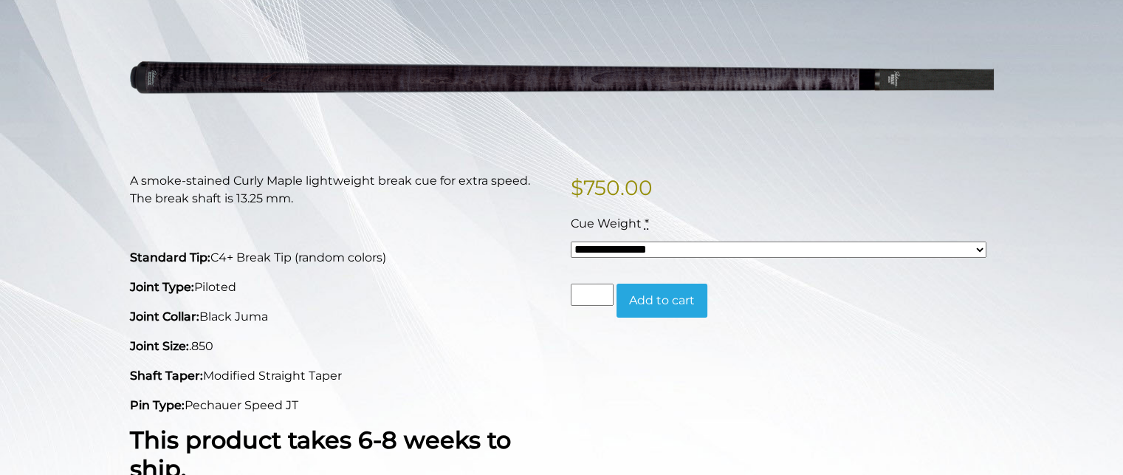
scroll to position [222, 0]
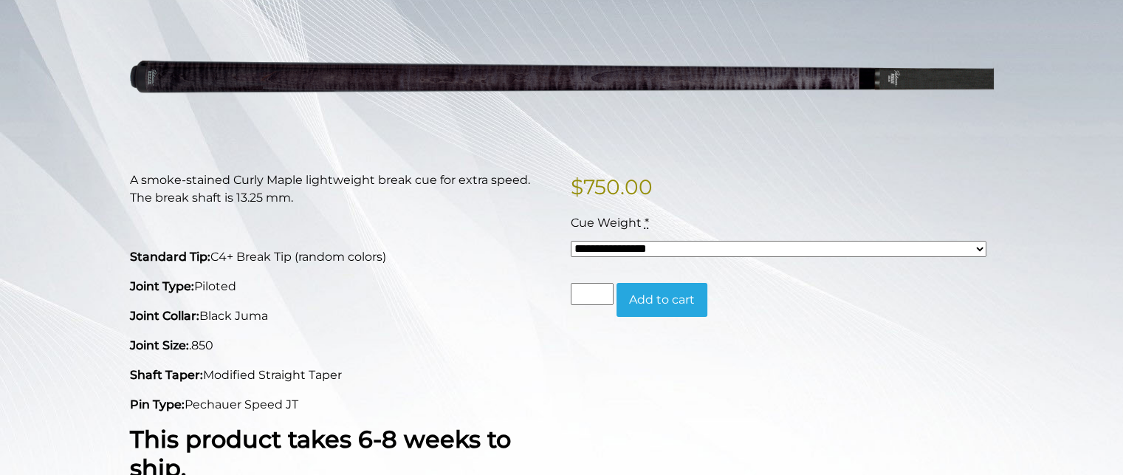
click at [706, 245] on select "**********" at bounding box center [779, 249] width 416 height 16
select select "*****"
click at [571, 241] on select "**********" at bounding box center [779, 249] width 416 height 16
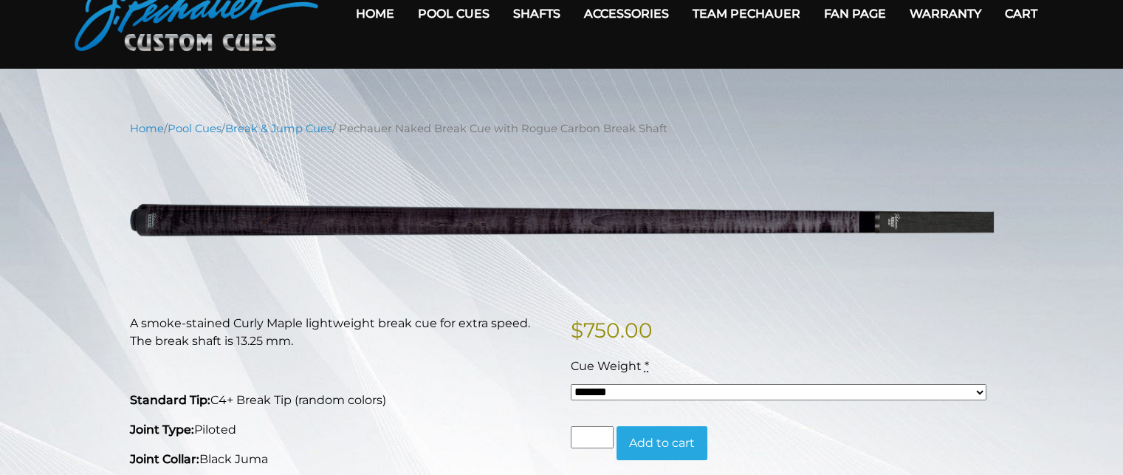
scroll to position [67, 0]
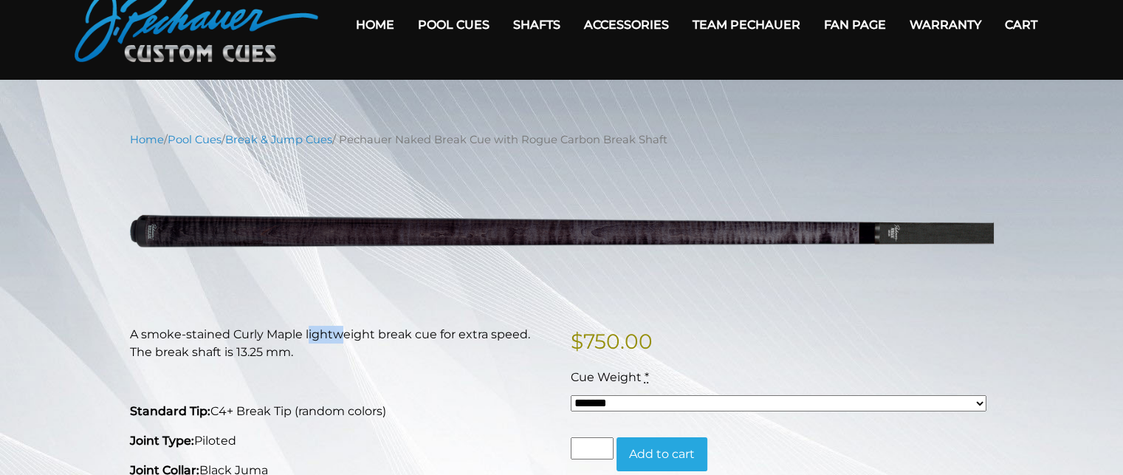
drag, startPoint x: 307, startPoint y: 330, endPoint x: 360, endPoint y: 349, distance: 55.6
click at [360, 349] on p "A smoke-stained Curly Maple lightweight break cue for extra speed. The break sh…" at bounding box center [341, 343] width 423 height 35
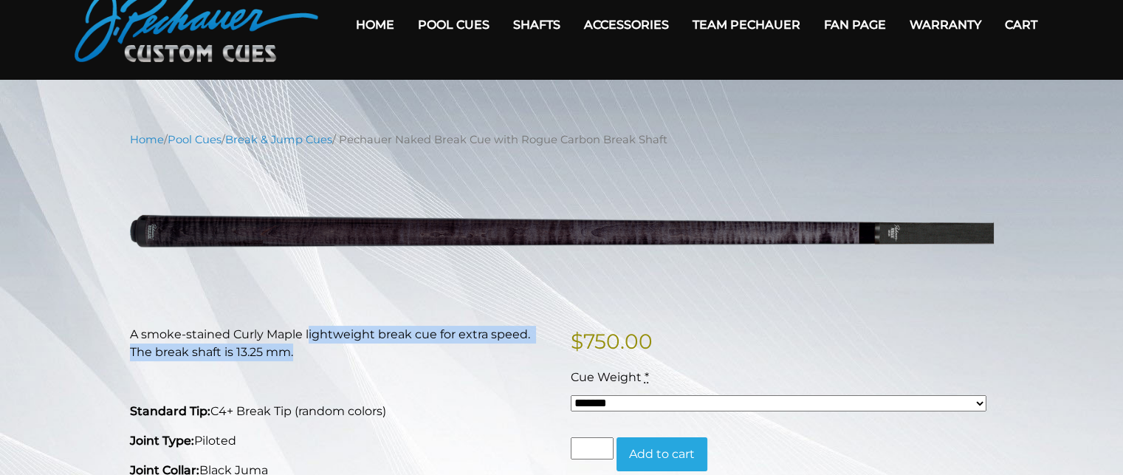
click at [360, 349] on p "A smoke-stained Curly Maple lightweight break cue for extra speed. The break sh…" at bounding box center [341, 343] width 423 height 35
drag, startPoint x: 270, startPoint y: 333, endPoint x: 337, endPoint y: 353, distance: 70.1
click at [331, 352] on p "A smoke-stained Curly Maple lightweight break cue for extra speed. The break sh…" at bounding box center [341, 343] width 423 height 35
click at [337, 353] on p "A smoke-stained Curly Maple lightweight break cue for extra speed. The break sh…" at bounding box center [341, 343] width 423 height 35
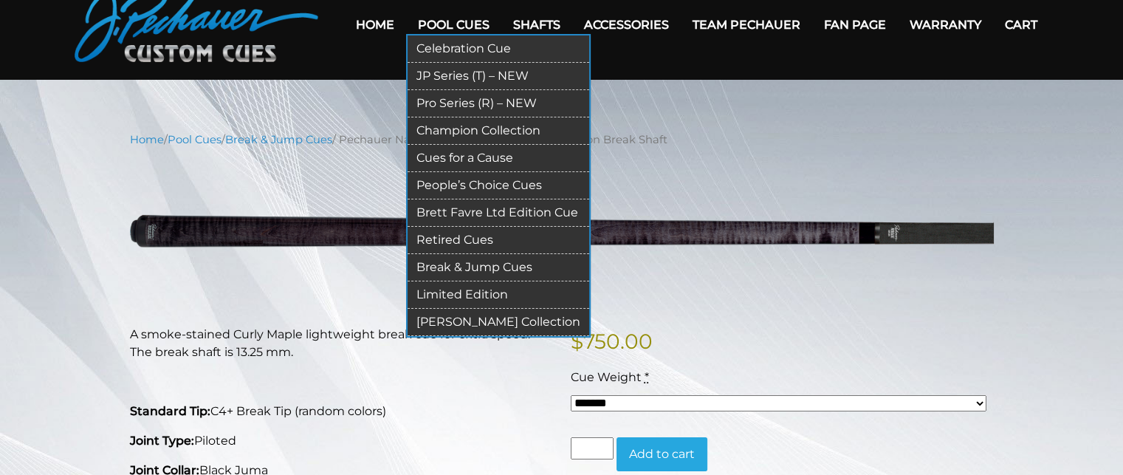
click at [484, 98] on link "Pro Series (R) – NEW" at bounding box center [499, 103] width 182 height 27
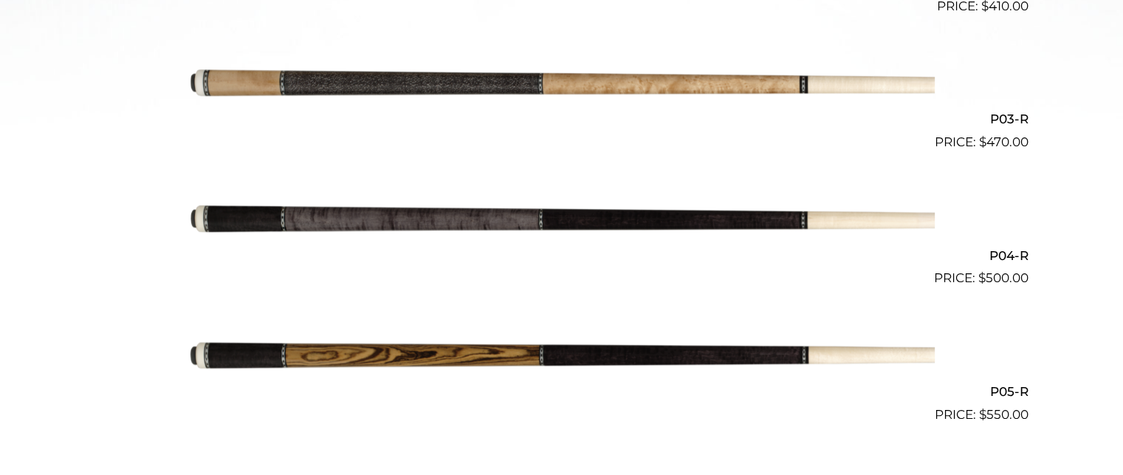
scroll to position [720, 0]
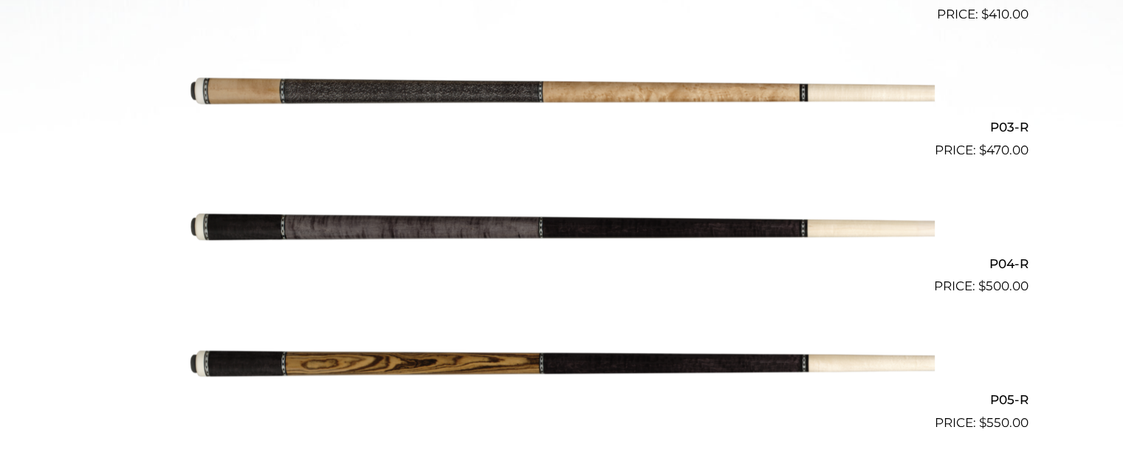
click at [508, 347] on img at bounding box center [562, 364] width 746 height 124
click at [476, 224] on img at bounding box center [562, 228] width 746 height 124
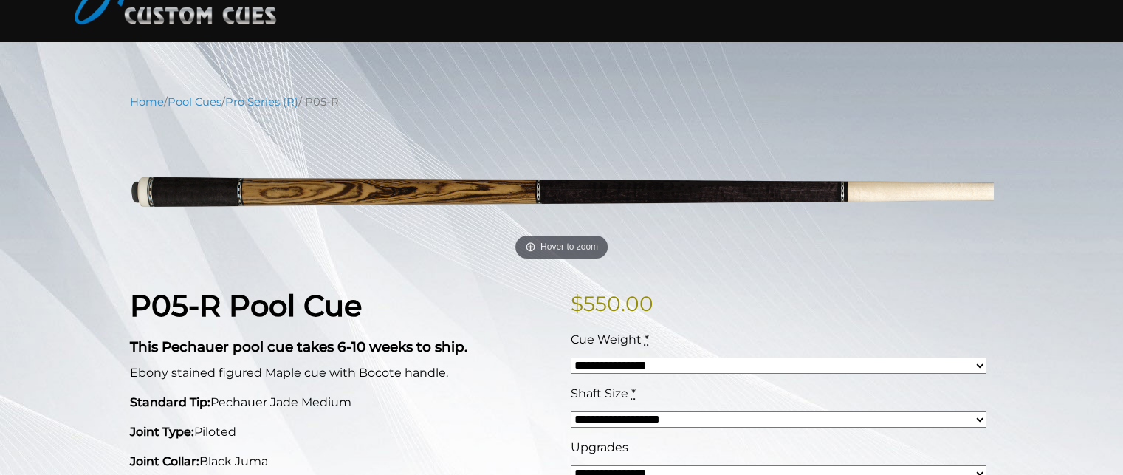
scroll to position [97, 0]
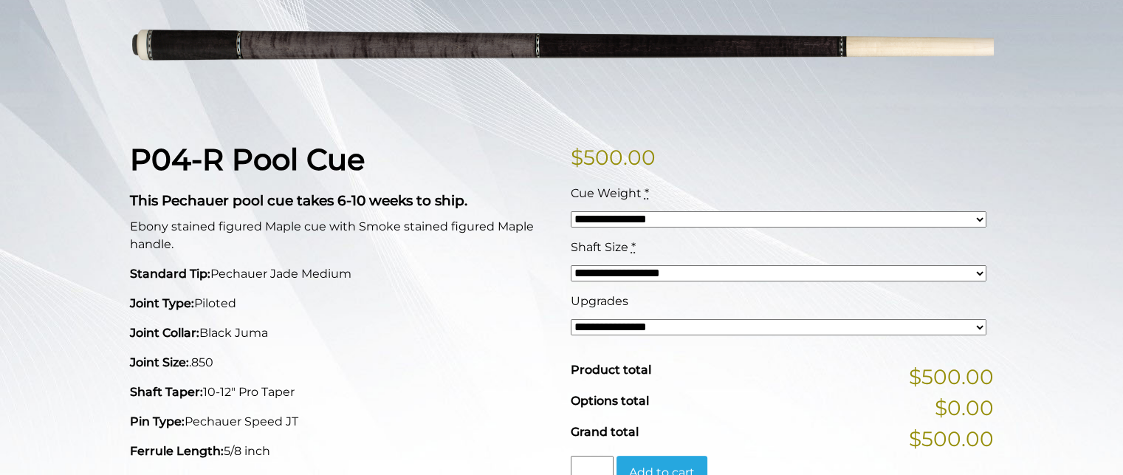
scroll to position [250, 0]
click at [698, 322] on select "**********" at bounding box center [779, 328] width 416 height 16
select select "*****"
click at [571, 320] on select "**********" at bounding box center [779, 328] width 416 height 16
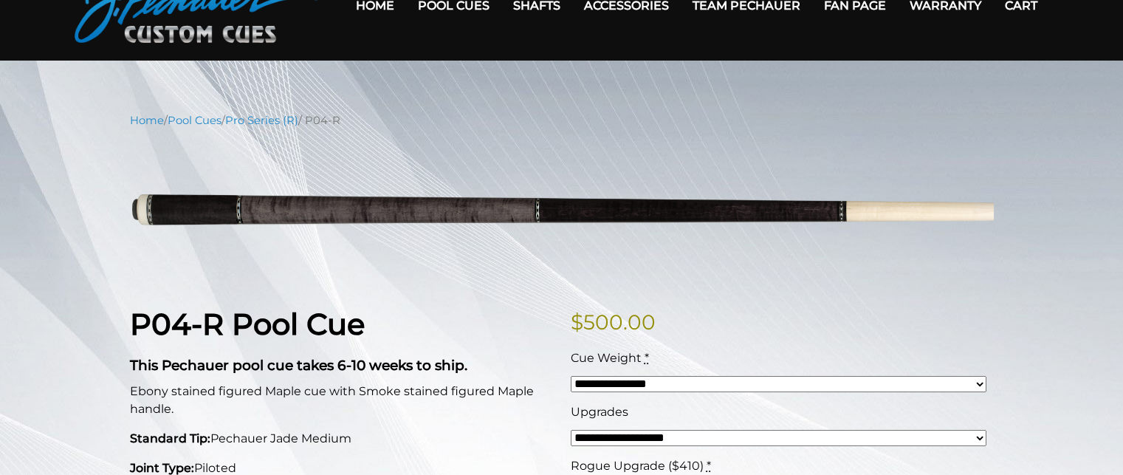
scroll to position [0, 0]
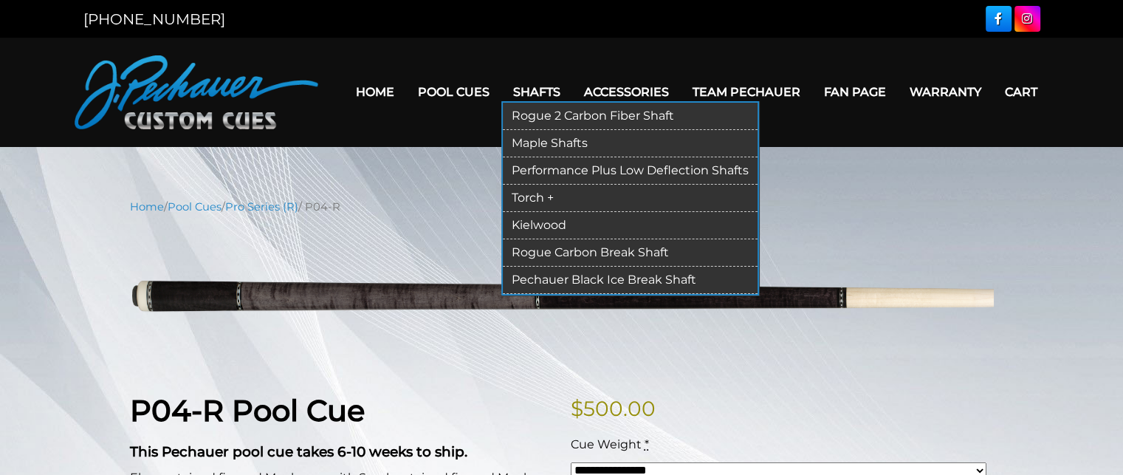
click at [555, 114] on link "Rogue 2 Carbon Fiber Shaft" at bounding box center [630, 116] width 255 height 27
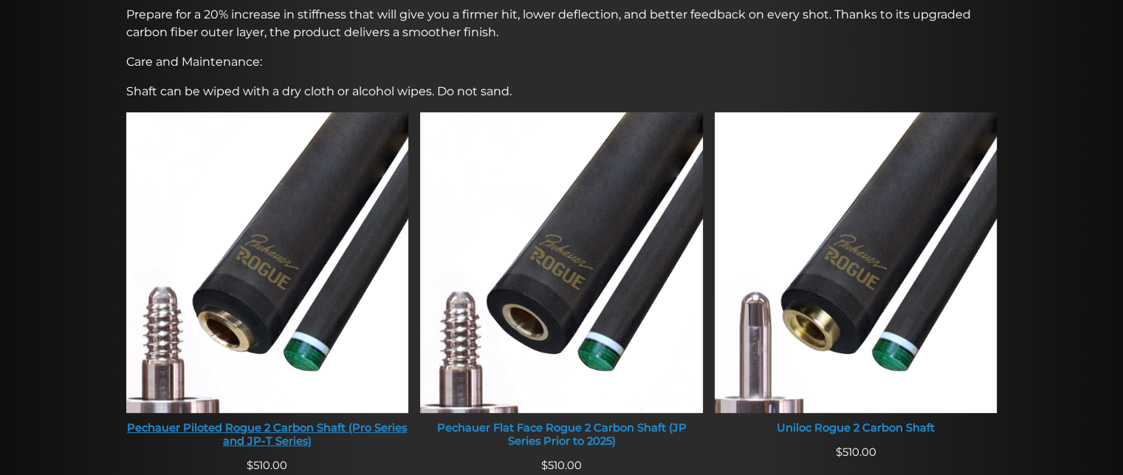
scroll to position [528, 0]
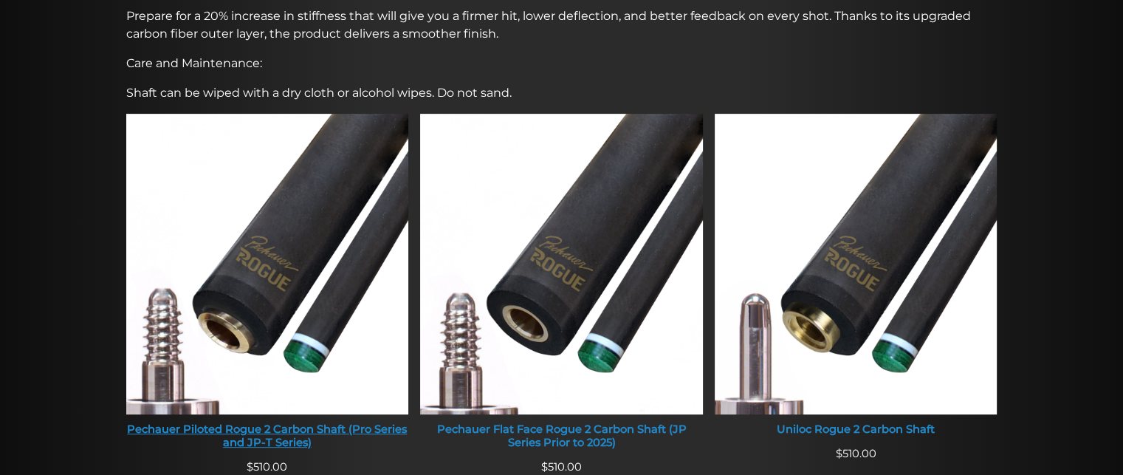
click at [241, 228] on img at bounding box center [267, 264] width 283 height 301
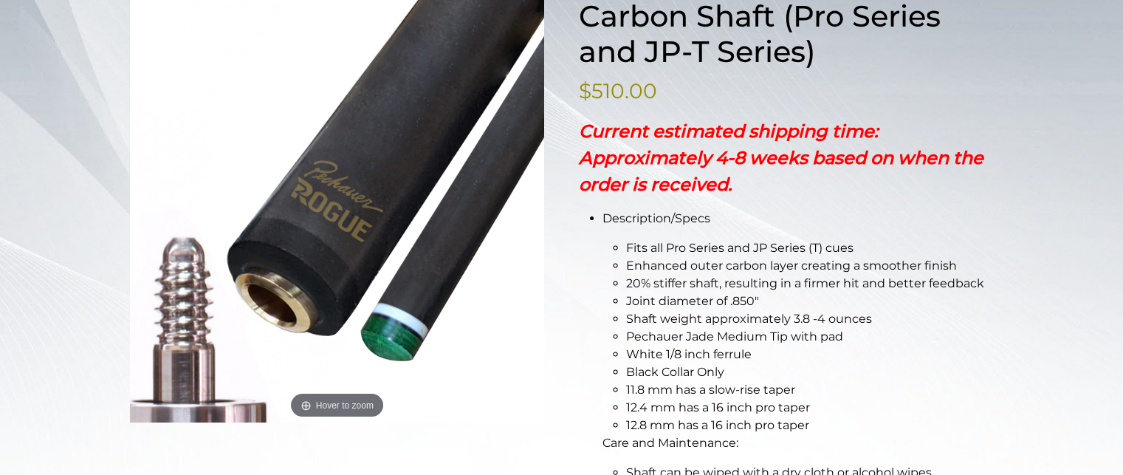
scroll to position [272, 0]
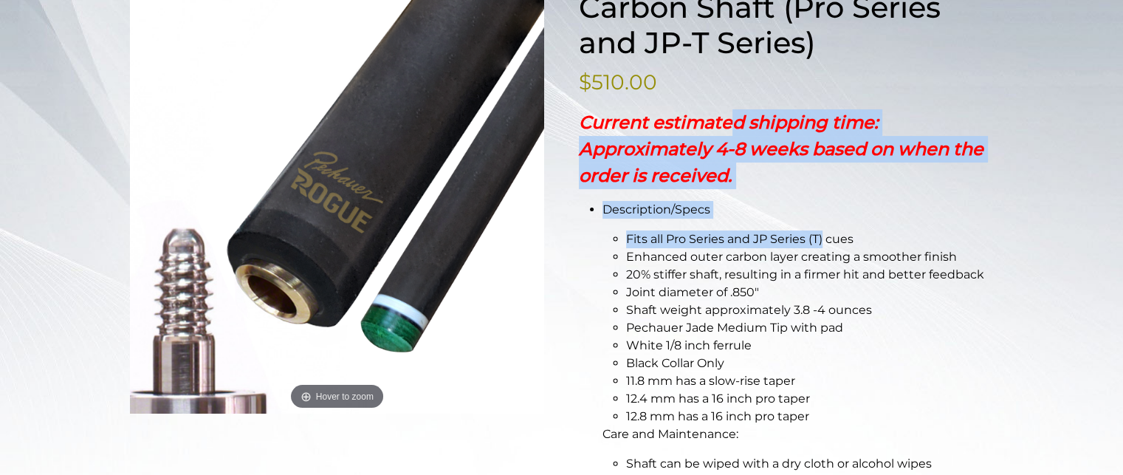
drag, startPoint x: 735, startPoint y: 100, endPoint x: 823, endPoint y: 235, distance: 161.0
click at [823, 235] on div "**********" at bounding box center [786, 327] width 415 height 746
click at [823, 235] on li "Fits all Pro Series and JP Series (T) cues" at bounding box center [810, 239] width 368 height 18
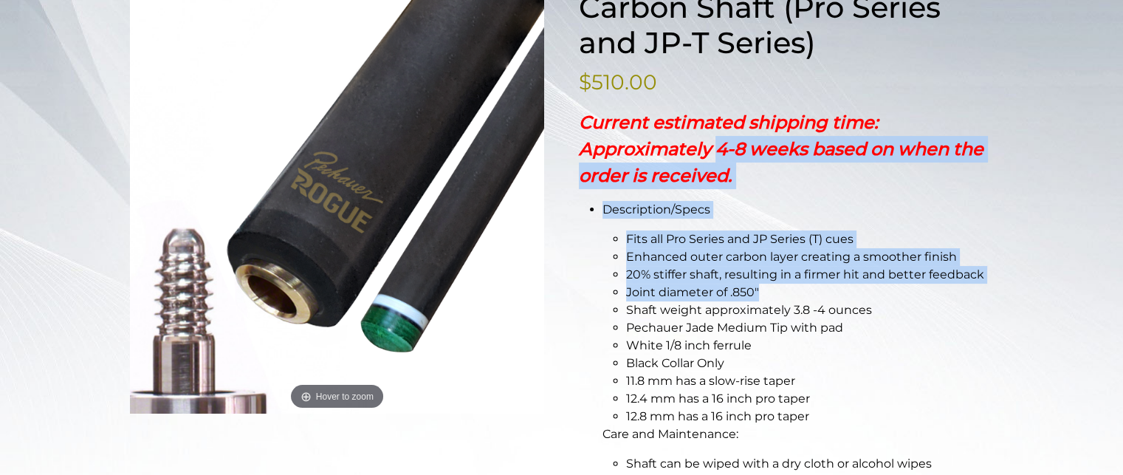
drag, startPoint x: 717, startPoint y: 139, endPoint x: 811, endPoint y: 286, distance: 174.3
click at [811, 286] on div "Current estimated shipping time: Approximately 4-8 weeks based on when the orde…" at bounding box center [786, 299] width 415 height 381
click at [812, 286] on li "Joint diameter of .850″" at bounding box center [810, 293] width 368 height 18
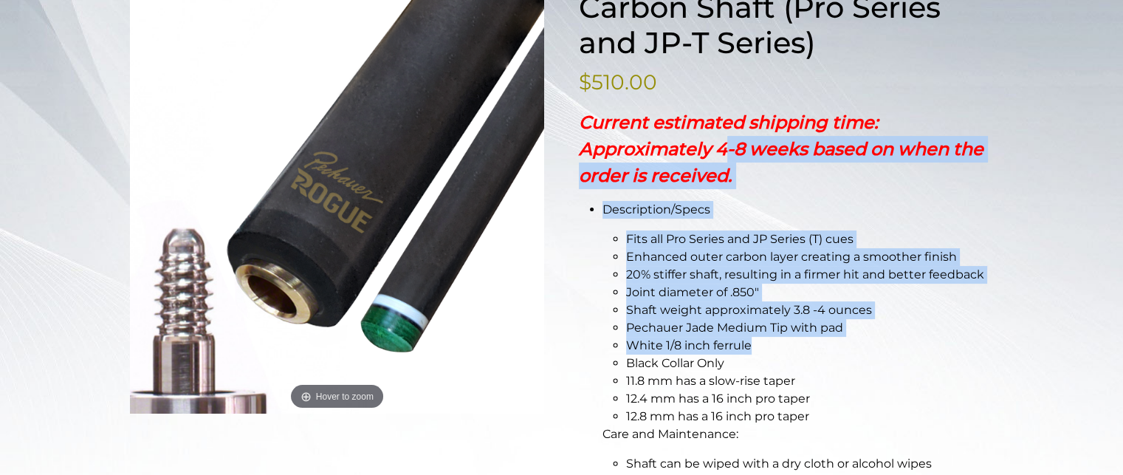
drag, startPoint x: 722, startPoint y: 144, endPoint x: 867, endPoint y: 341, distance: 245.0
click at [867, 341] on div "Current estimated shipping time: Approximately 4-8 weeks based on when the orde…" at bounding box center [786, 299] width 415 height 381
click at [867, 341] on li "White 1/8 inch ferrule" at bounding box center [810, 346] width 368 height 18
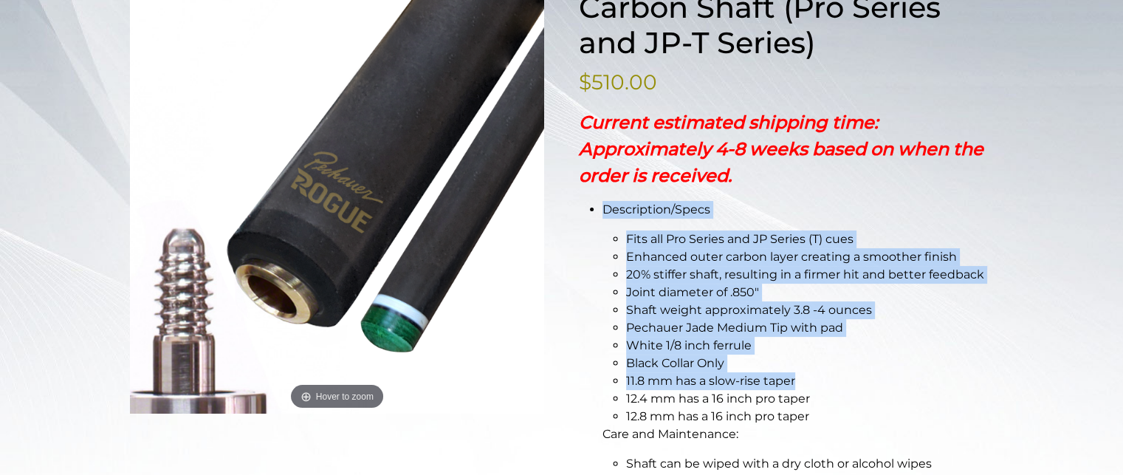
drag, startPoint x: 778, startPoint y: 186, endPoint x: 923, endPoint y: 374, distance: 237.5
click at [923, 374] on div "Current estimated shipping time: Approximately 4-8 weeks based on when the orde…" at bounding box center [786, 299] width 415 height 381
click at [923, 374] on li "11.8 mm has a slow-rise taper" at bounding box center [810, 381] width 368 height 18
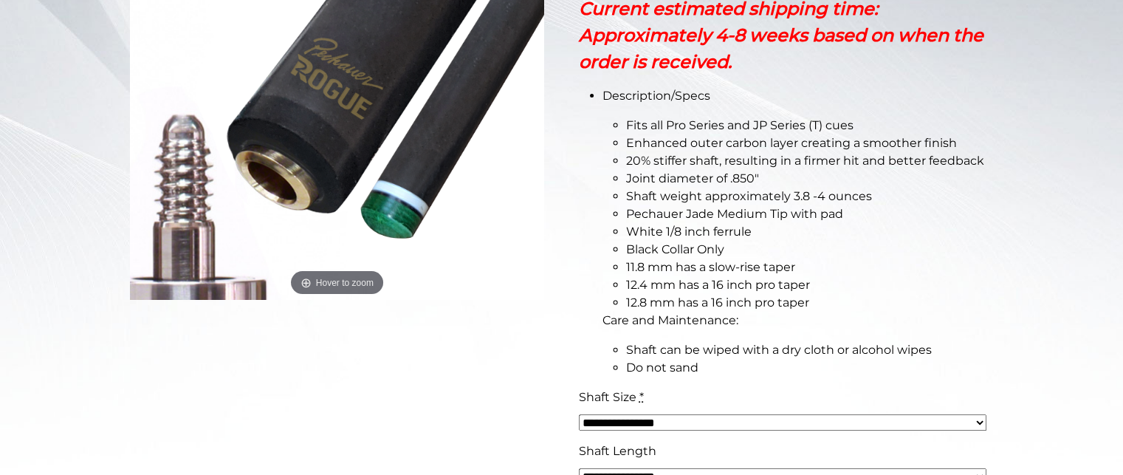
scroll to position [0, 0]
